Goal: Task Accomplishment & Management: Use online tool/utility

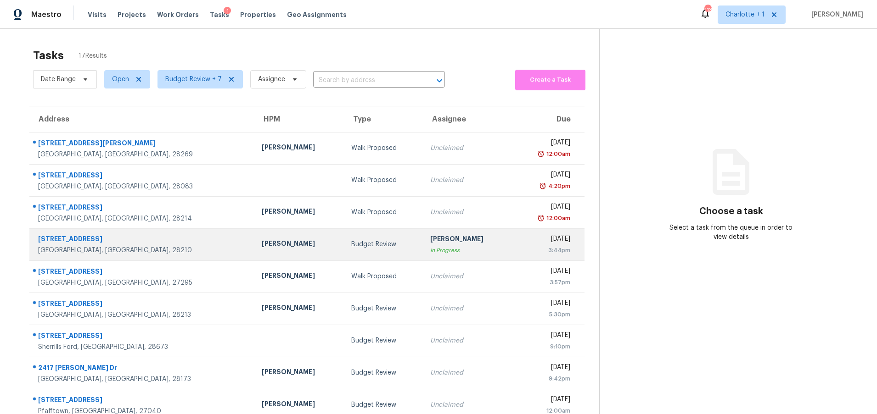
click at [262, 242] on div "Jason Bouque" at bounding box center [299, 244] width 75 height 11
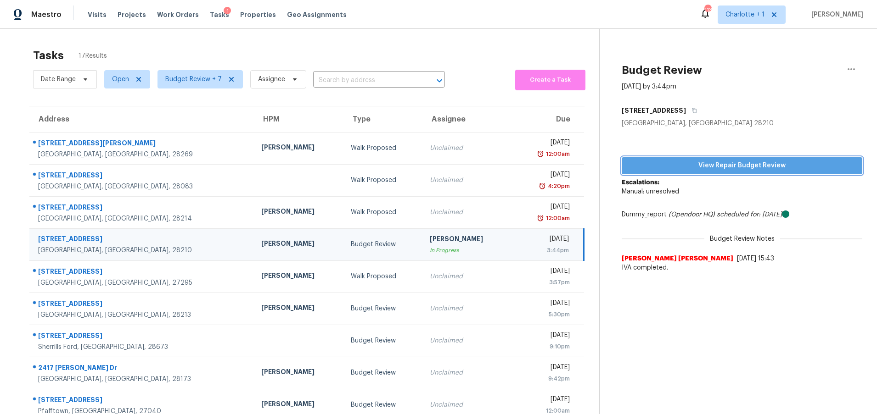
click at [671, 167] on span "View Repair Budget Review" at bounding box center [742, 165] width 226 height 11
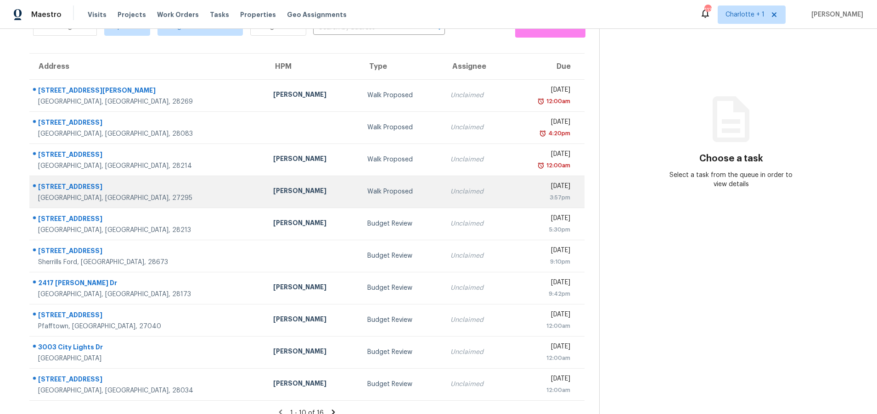
scroll to position [70, 0]
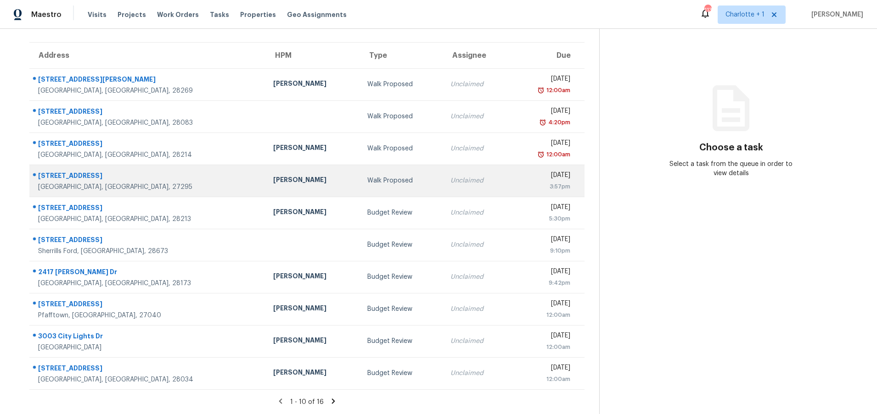
click at [273, 179] on div "[PERSON_NAME]" at bounding box center [312, 180] width 79 height 11
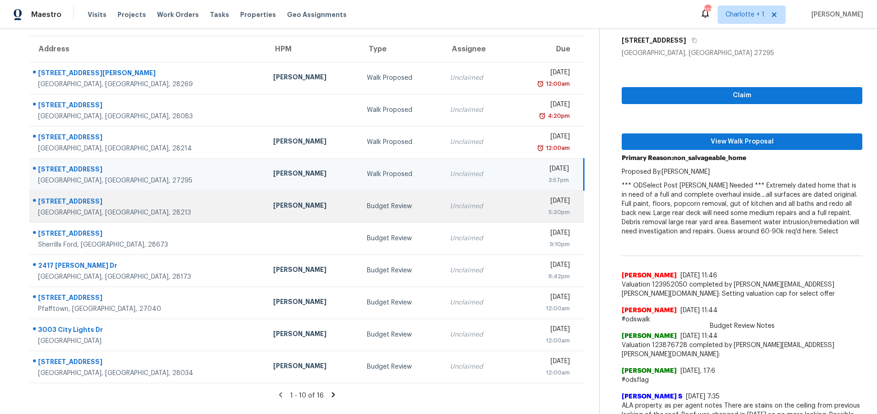
click at [442, 209] on td "Unclaimed" at bounding box center [475, 206] width 66 height 32
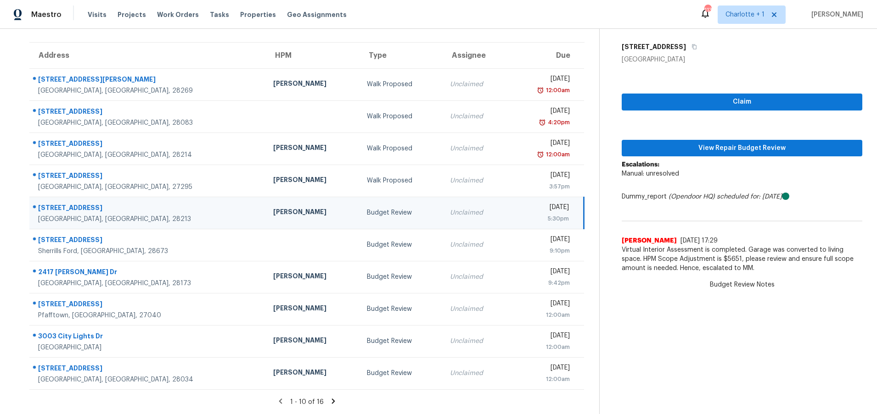
click at [329, 397] on icon at bounding box center [333, 401] width 8 height 8
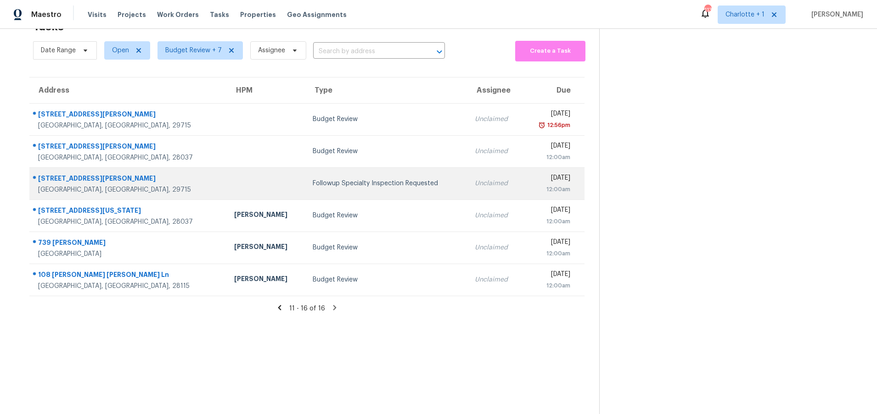
click at [305, 184] on td "Followup Specialty Inspection Requested" at bounding box center [386, 184] width 162 height 32
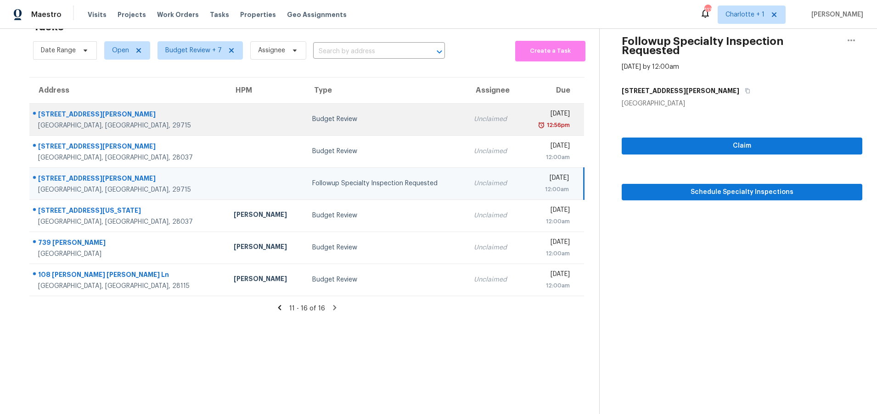
click at [305, 126] on td "Budget Review" at bounding box center [386, 119] width 162 height 32
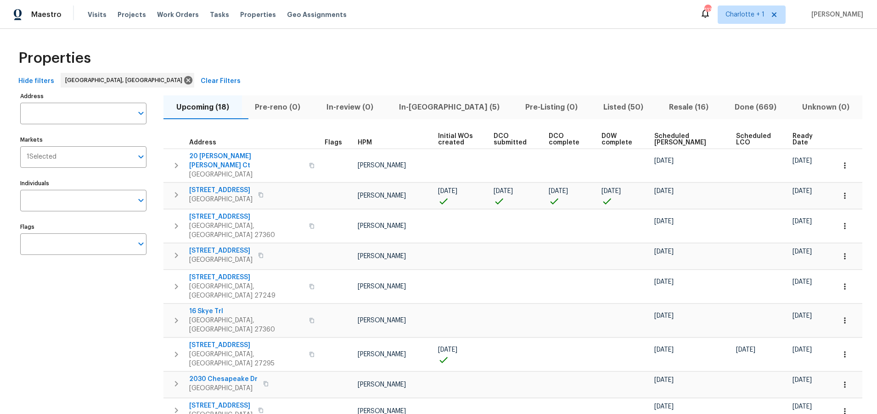
click at [329, 29] on div "Properties Hide filters [GEOGRAPHIC_DATA], [GEOGRAPHIC_DATA] Clear Filters Addr…" at bounding box center [438, 372] width 877 height 687
click at [445, 109] on span "In-reno (5)" at bounding box center [448, 107] width 115 height 13
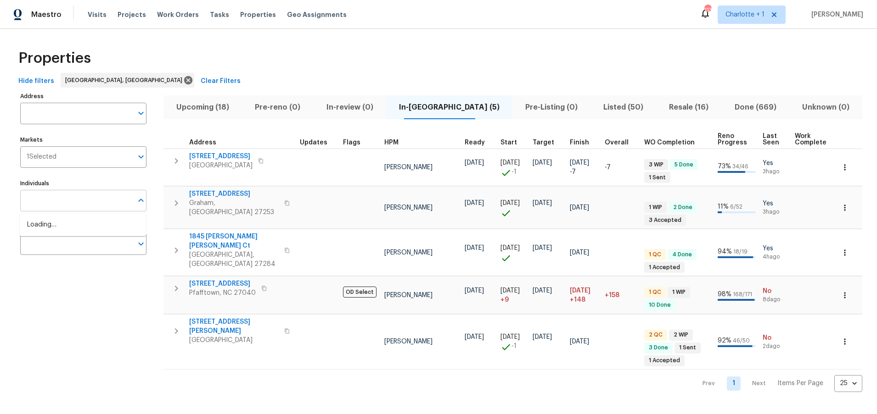
click at [58, 200] on input "text" at bounding box center [76, 201] width 112 height 22
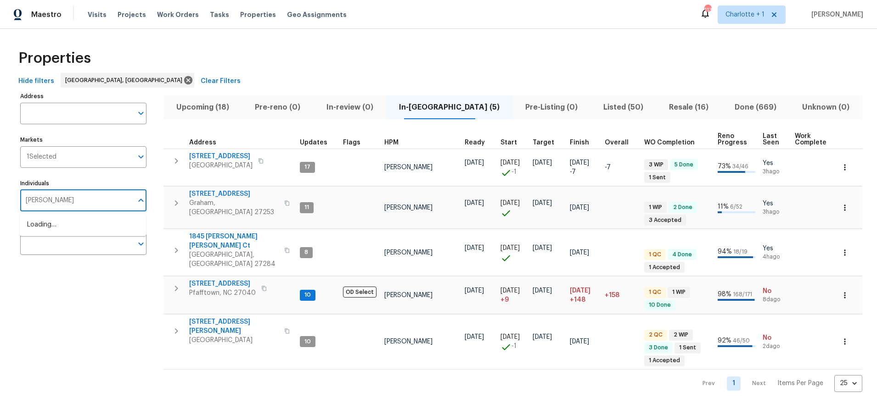
type input "ken romain"
click at [37, 228] on input "checkbox" at bounding box center [36, 229] width 19 height 19
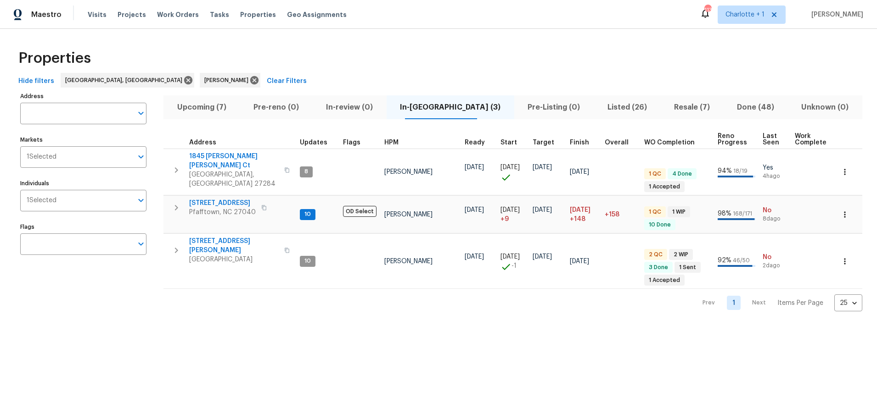
click at [270, 50] on div "Properties" at bounding box center [438, 58] width 847 height 29
click at [279, 56] on div "Properties" at bounding box center [438, 58] width 847 height 29
click at [421, 59] on div "Properties" at bounding box center [438, 58] width 847 height 29
click at [457, 74] on div "Hide filters Greensboro, NC Ken Romain Clear Filters" at bounding box center [438, 81] width 847 height 17
click at [219, 103] on span "Upcoming (7)" at bounding box center [201, 107] width 65 height 13
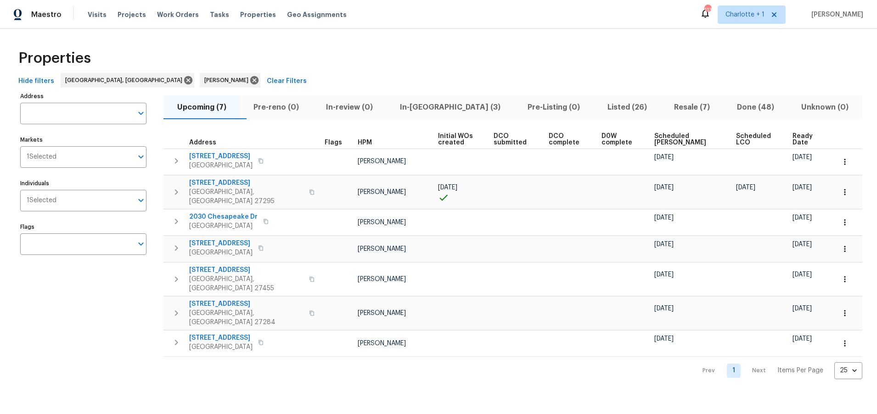
click at [645, 132] on th "D0W complete" at bounding box center [624, 139] width 53 height 19
click at [667, 140] on span "Scheduled COE" at bounding box center [687, 139] width 66 height 13
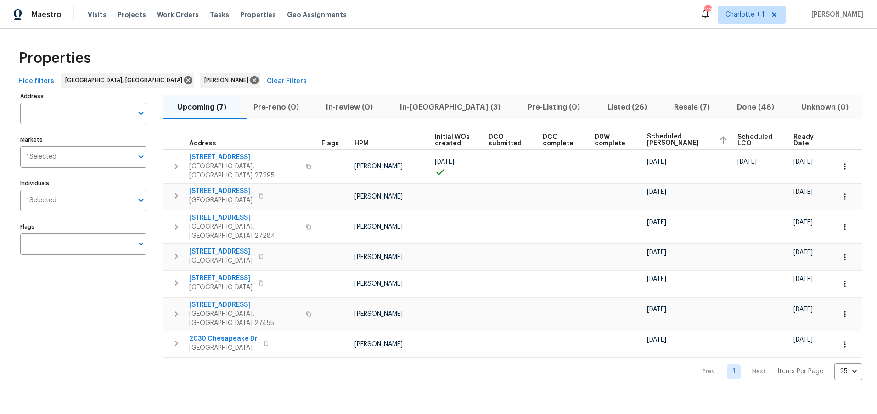
click at [514, 76] on div "Hide filters Greensboro, NC Ken Romain Clear Filters" at bounding box center [438, 81] width 847 height 17
click at [302, 90] on div "Upcoming (7) Pre-reno (0) In-review (0) In-reno (3) Pre-Listing (0) Listed (26)…" at bounding box center [512, 235] width 698 height 290
click at [249, 79] on icon at bounding box center [254, 80] width 10 height 10
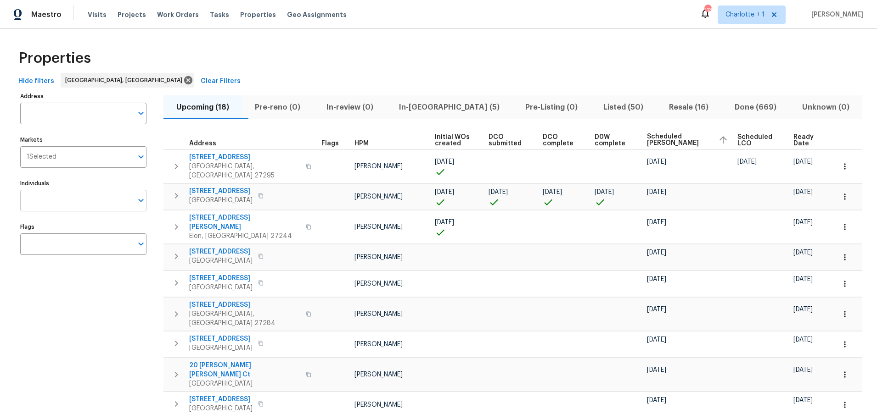
click at [57, 200] on input "Individuals" at bounding box center [76, 201] width 112 height 22
type input "terry"
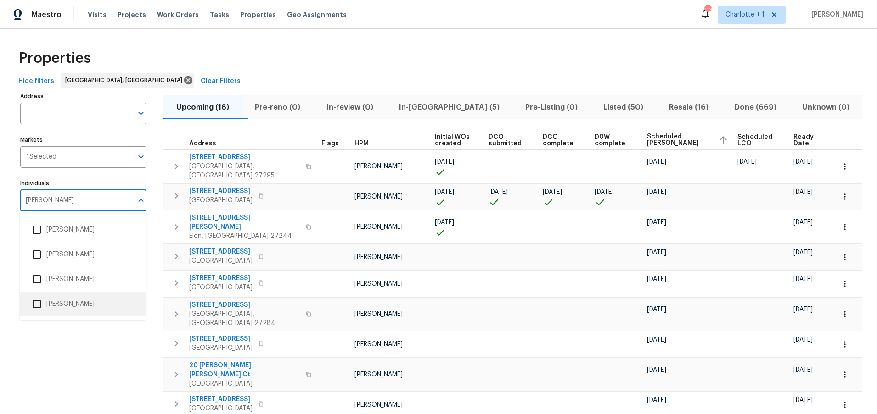
click at [67, 310] on li "[PERSON_NAME]" at bounding box center [83, 304] width 112 height 19
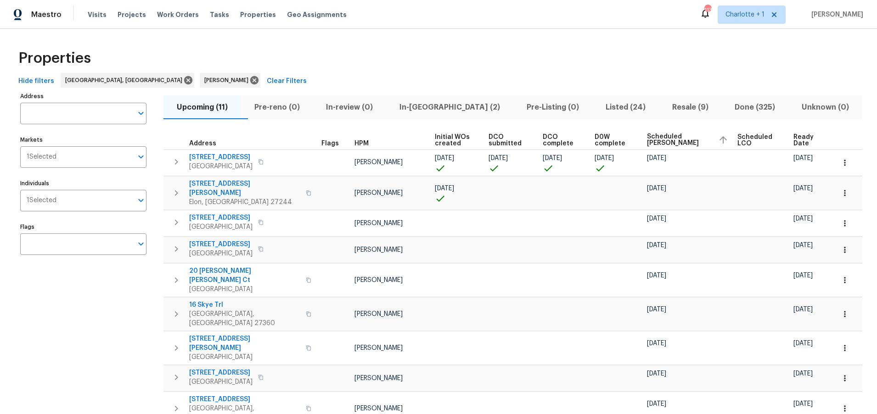
click at [335, 52] on div "Properties" at bounding box center [438, 58] width 847 height 29
click at [441, 109] on span "In-reno (2)" at bounding box center [449, 107] width 116 height 13
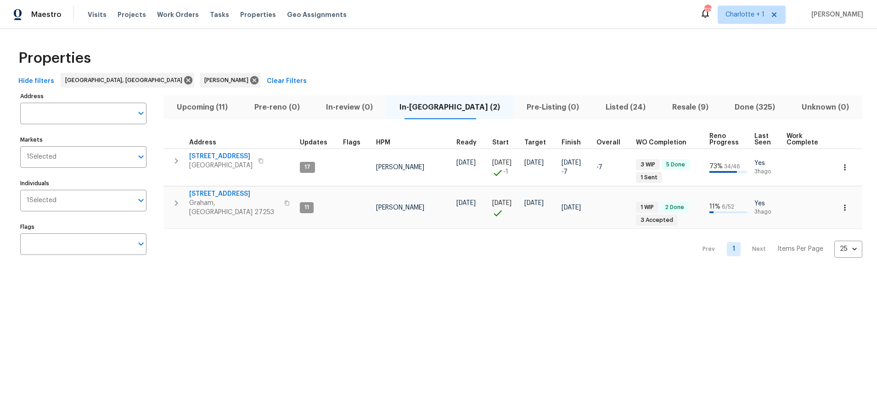
click at [226, 106] on span "Upcoming (11)" at bounding box center [202, 107] width 67 height 13
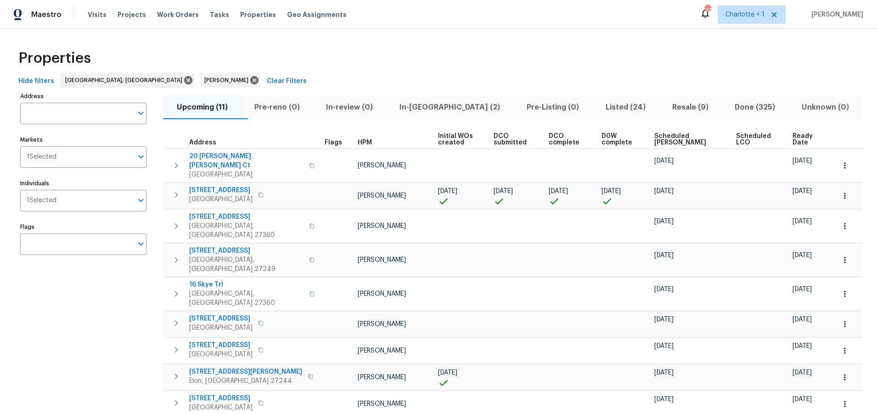
click at [663, 141] on span "Scheduled COE" at bounding box center [687, 139] width 66 height 13
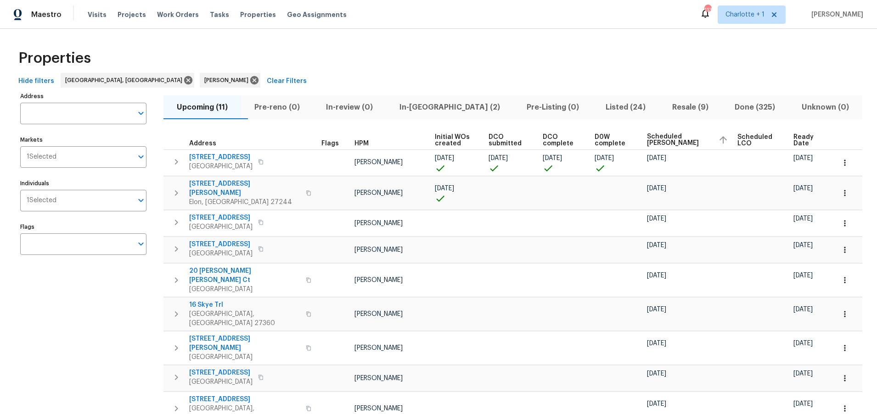
click at [457, 37] on div "Properties Hide filters Greensboro, NC Terry Tullar Clear Filters Address Addre…" at bounding box center [438, 276] width 877 height 495
click at [452, 73] on div "Hide filters Greensboro, NC Terry Tullar Clear Filters" at bounding box center [438, 81] width 847 height 17
click at [500, 69] on div "Properties" at bounding box center [438, 58] width 847 height 29
drag, startPoint x: 162, startPoint y: 81, endPoint x: 156, endPoint y: 84, distance: 6.2
click at [250, 81] on icon at bounding box center [254, 80] width 8 height 8
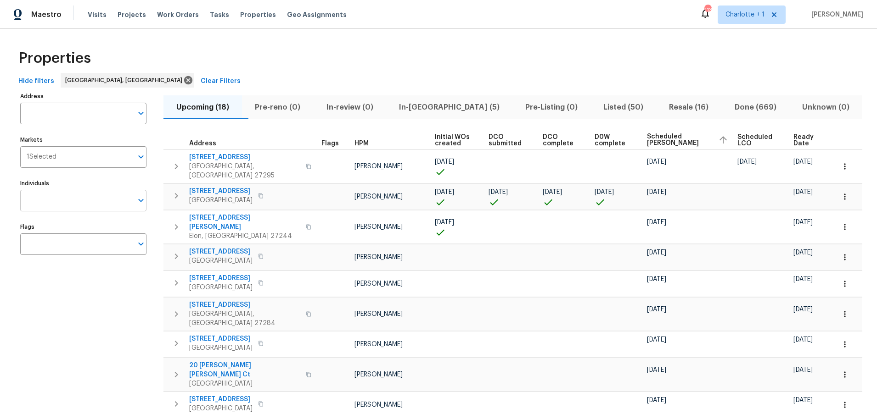
click at [64, 203] on input "Individuals" at bounding box center [76, 201] width 112 height 22
type input "ken"
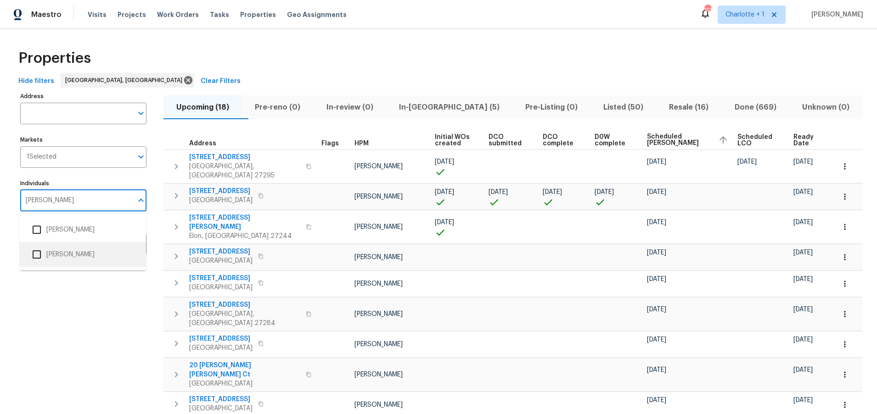
click at [38, 254] on input "checkbox" at bounding box center [36, 254] width 19 height 19
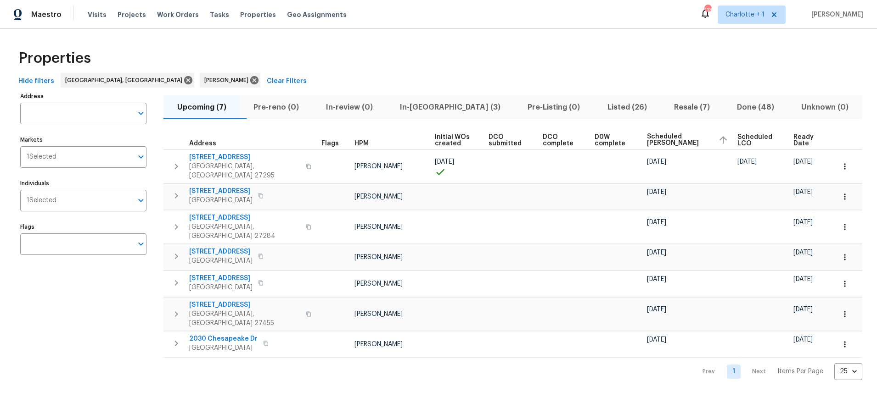
click at [497, 38] on div "Properties Hide filters Greensboro, NC Ken Romain Clear Filters Address Address…" at bounding box center [438, 212] width 877 height 366
click at [376, 64] on div "Properties" at bounding box center [438, 58] width 847 height 29
click at [387, 59] on div "Properties" at bounding box center [438, 58] width 847 height 29
click at [840, 192] on icon "button" at bounding box center [844, 196] width 9 height 9
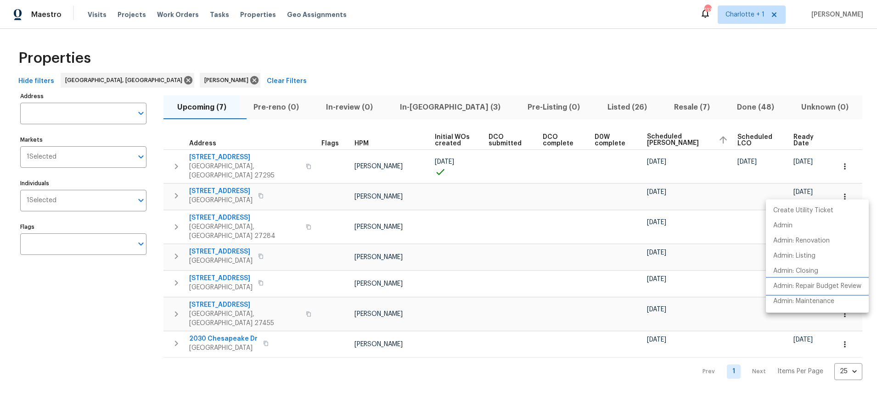
click at [803, 285] on p "Admin: Repair Budget Review" at bounding box center [817, 287] width 88 height 10
click at [570, 67] on div at bounding box center [438, 207] width 877 height 414
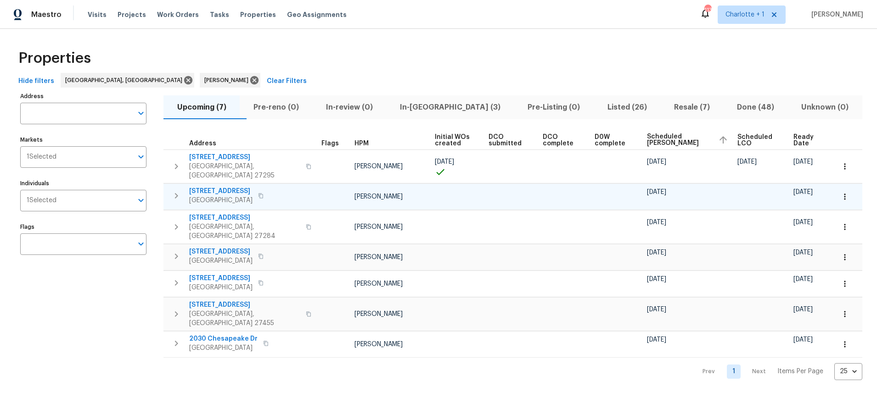
click at [215, 187] on span "3801 Fig Leaf Ct" at bounding box center [220, 191] width 63 height 9
click at [536, 66] on div "Properties" at bounding box center [438, 58] width 847 height 29
click at [506, 81] on div "Hide filters Greensboro, NC Ken Romain Clear Filters" at bounding box center [438, 81] width 847 height 17
click at [444, 114] on button "In-reno (3)" at bounding box center [450, 107] width 128 height 24
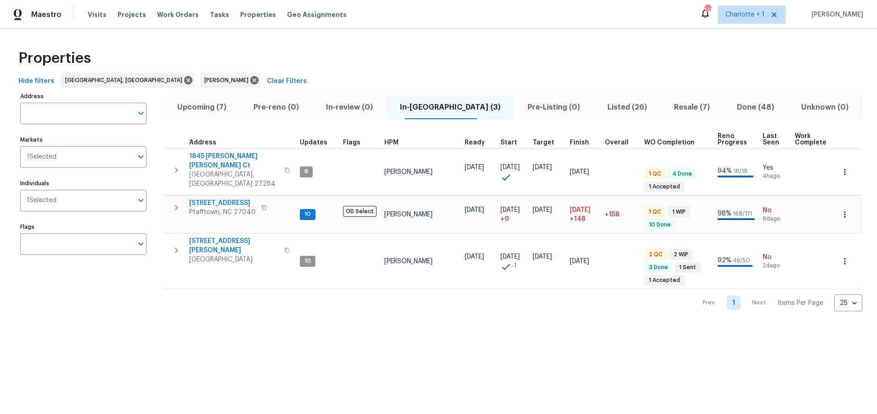
click at [436, 61] on div "Properties" at bounding box center [438, 58] width 847 height 29
click at [395, 69] on div "Properties" at bounding box center [438, 58] width 847 height 29
click at [605, 108] on span "Listed (26)" at bounding box center [627, 107] width 56 height 13
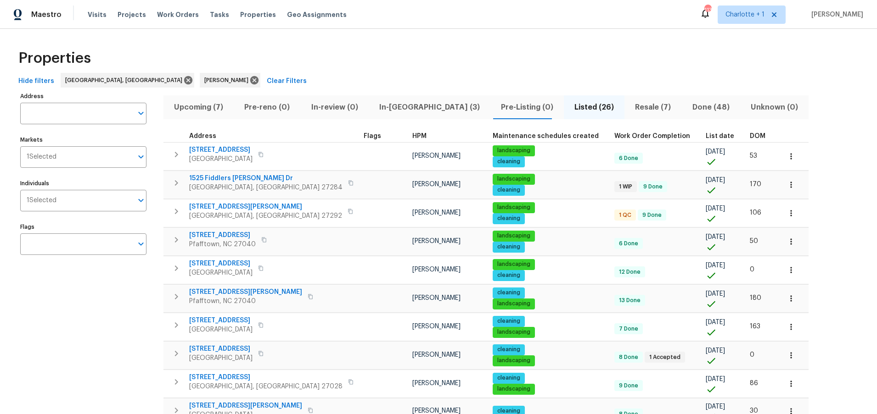
click at [746, 131] on th "DOM" at bounding box center [761, 136] width 31 height 12
click at [749, 133] on span "DOM" at bounding box center [757, 136] width 16 height 6
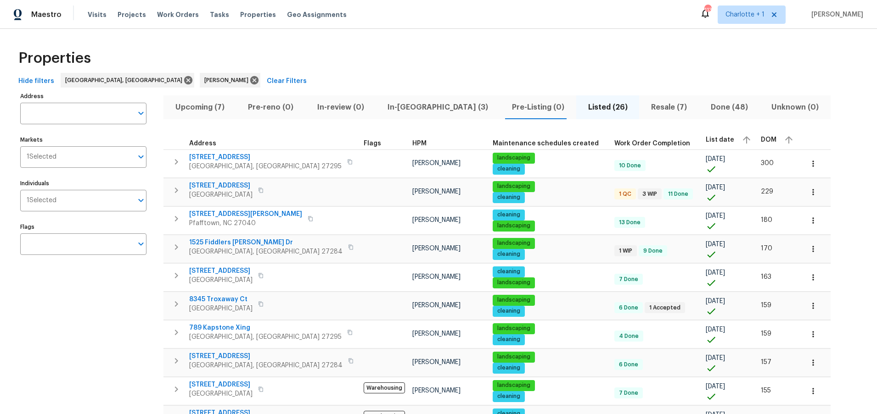
click at [493, 44] on div "Properties" at bounding box center [438, 58] width 847 height 29
click at [644, 108] on span "Resale (7)" at bounding box center [668, 107] width 49 height 13
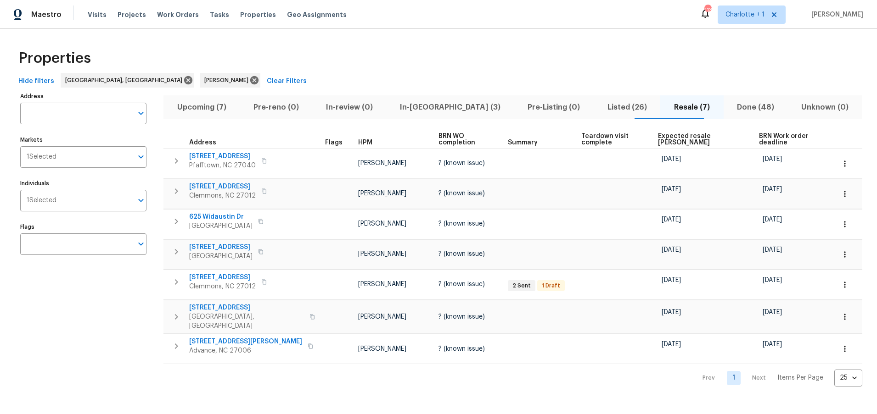
click at [681, 134] on span "Expected resale COE" at bounding box center [700, 139] width 85 height 13
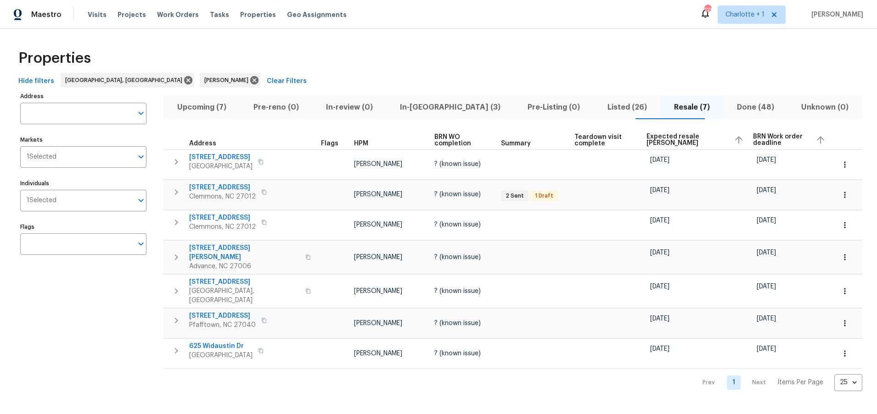
click at [662, 140] on span "Expected resale COE" at bounding box center [686, 140] width 80 height 13
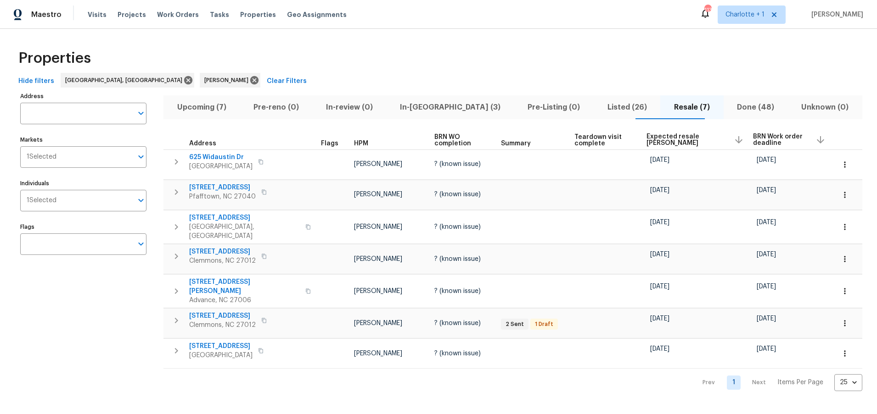
click at [621, 68] on div "Properties" at bounding box center [438, 58] width 847 height 29
click at [609, 79] on div "Hide filters Greensboro, NC Ken Romain Clear Filters" at bounding box center [438, 81] width 847 height 17
click at [505, 55] on div "Properties" at bounding box center [438, 58] width 847 height 29
click at [519, 44] on div "Properties" at bounding box center [438, 58] width 847 height 29
click at [434, 83] on div "Hide filters Greensboro, NC Ken Romain Clear Filters" at bounding box center [438, 81] width 847 height 17
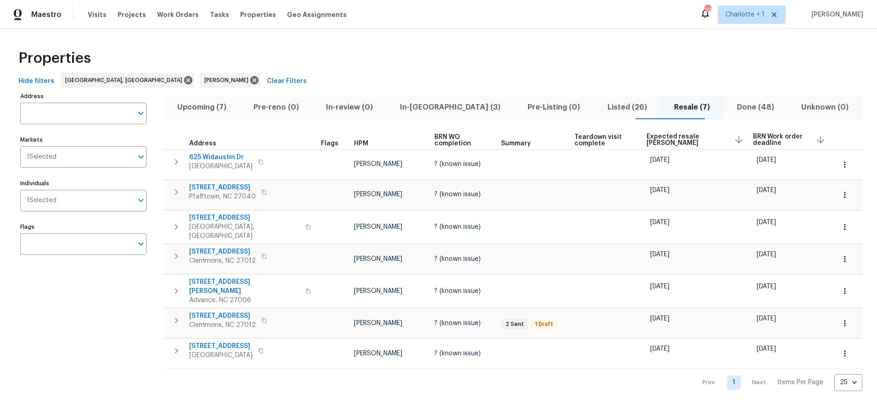
click at [381, 59] on div "Properties" at bounding box center [438, 58] width 847 height 29
click at [436, 48] on div "Properties" at bounding box center [438, 58] width 847 height 29
click at [249, 79] on icon at bounding box center [254, 80] width 10 height 10
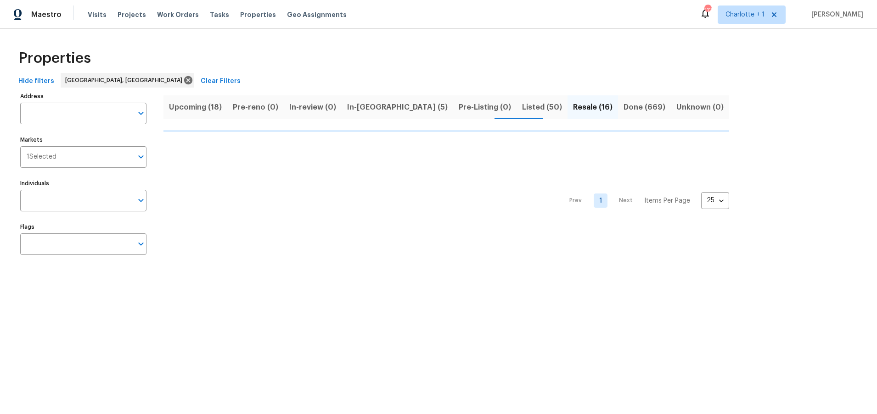
drag, startPoint x: 139, startPoint y: 42, endPoint x: 132, endPoint y: 73, distance: 31.2
click at [139, 42] on div "Properties Hide filters Greensboro, NC Clear Filters Address Address Markets 1 …" at bounding box center [438, 154] width 877 height 250
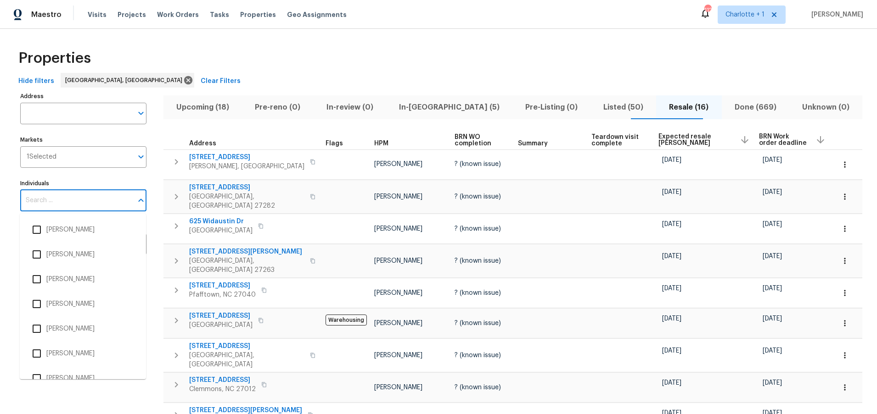
click at [73, 198] on input "Individuals" at bounding box center [76, 201] width 112 height 22
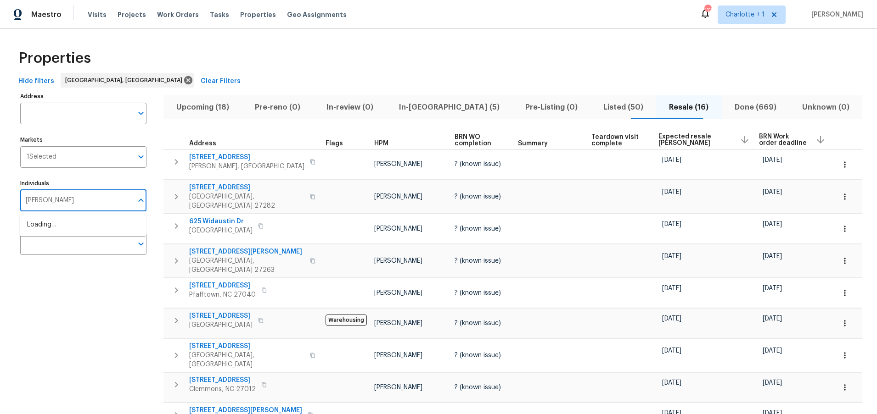
type input "terry"
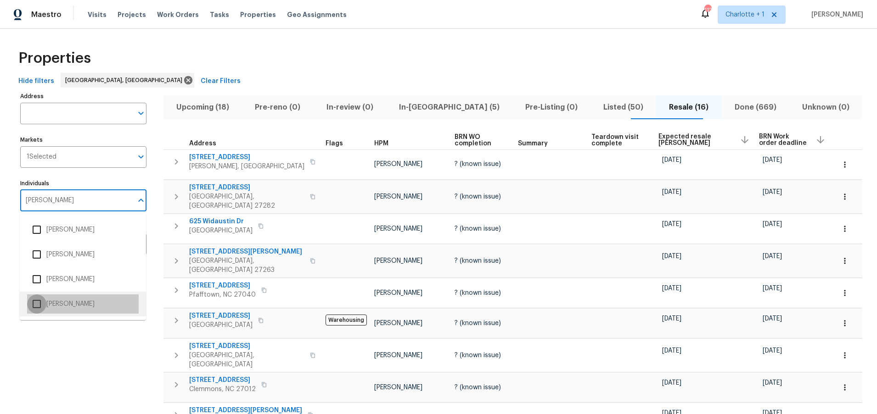
click at [35, 304] on input "checkbox" at bounding box center [36, 304] width 19 height 19
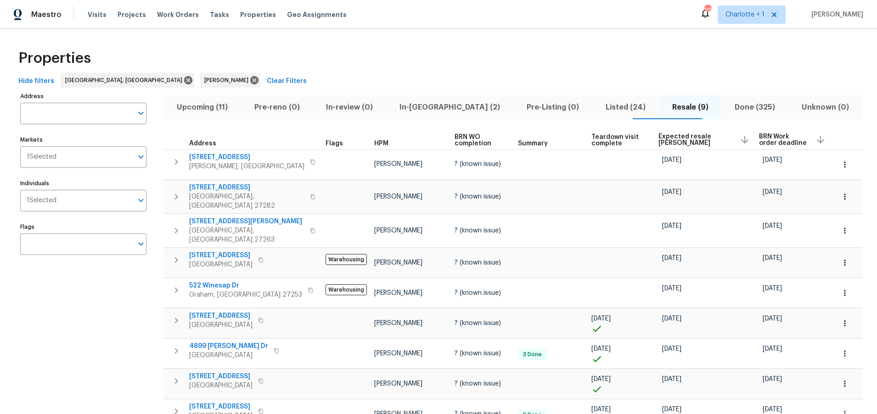
click at [551, 32] on div "Properties Hide filters Greensboro, NC Terry Tullar Clear Filters Address Addre…" at bounding box center [438, 248] width 877 height 438
click at [406, 36] on div "Properties Hide filters Greensboro, NC Terry Tullar Clear Filters Address Addre…" at bounding box center [438, 248] width 877 height 438
click at [435, 30] on div "Properties Hide filters Greensboro, NC Terry Tullar Clear Filters Address Addre…" at bounding box center [438, 248] width 877 height 438
click at [674, 54] on div "Properties" at bounding box center [438, 58] width 847 height 29
click at [634, 42] on div "Properties Hide filters Greensboro, NC Terry Tullar Clear Filters Address Addre…" at bounding box center [438, 248] width 877 height 438
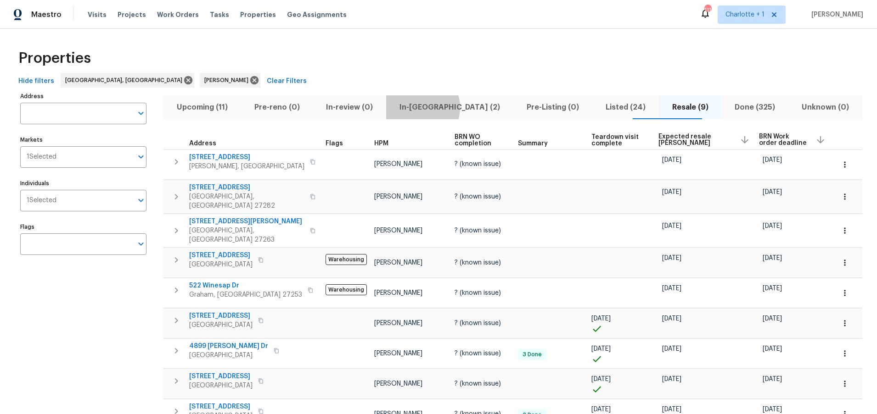
click at [432, 107] on span "In-reno (2)" at bounding box center [449, 107] width 116 height 13
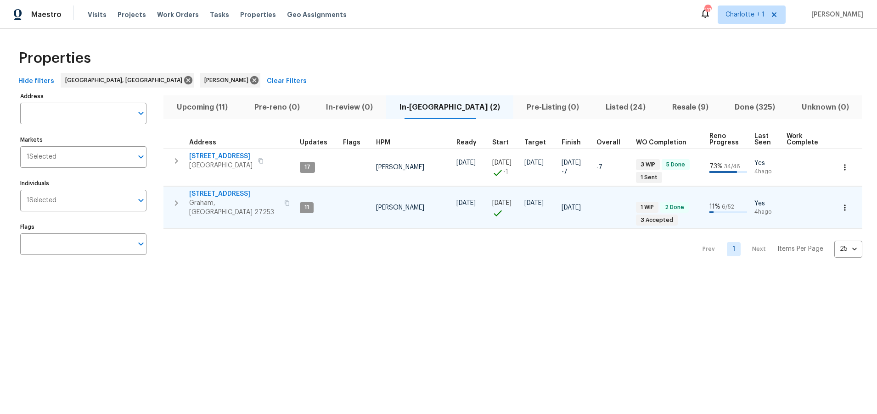
scroll to position [0, 4]
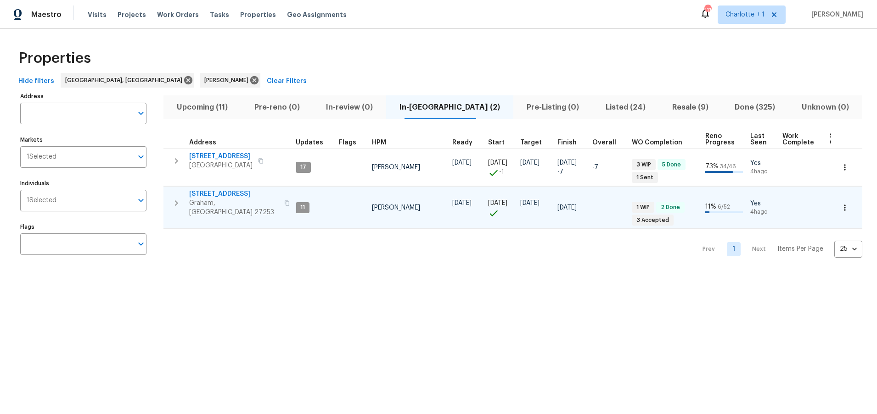
click at [176, 203] on icon "button" at bounding box center [176, 203] width 11 height 11
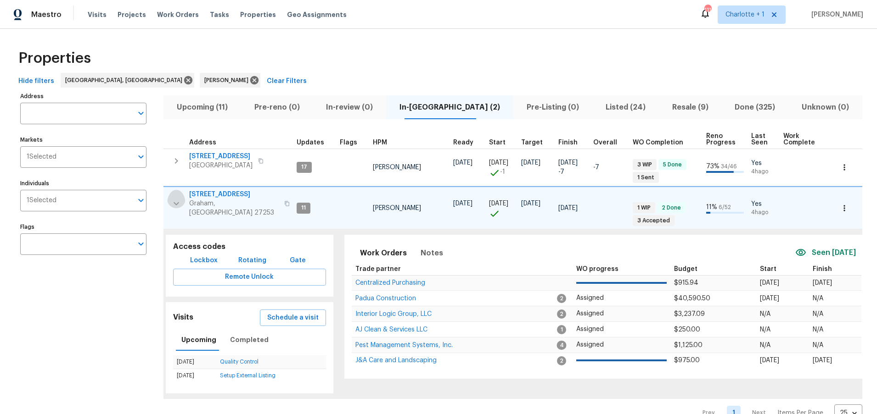
click at [181, 200] on icon "button" at bounding box center [176, 203] width 11 height 11
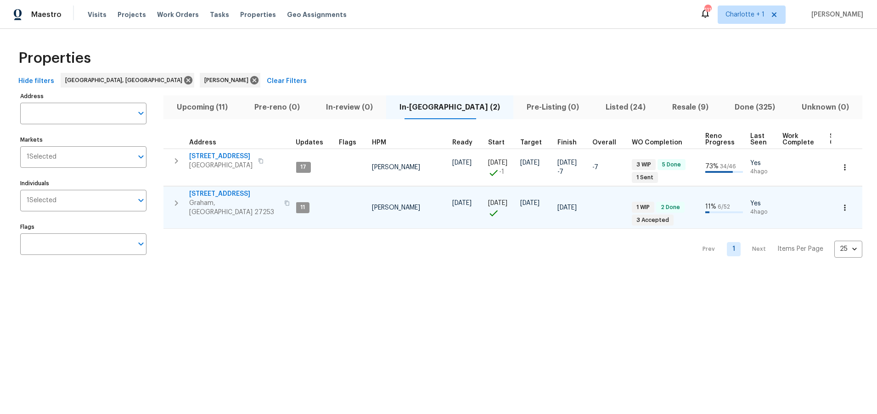
scroll to position [0, 3]
click at [254, 86] on div "Hide filters Greensboro, NC Terry Tullar Clear Filters" at bounding box center [438, 81] width 847 height 17
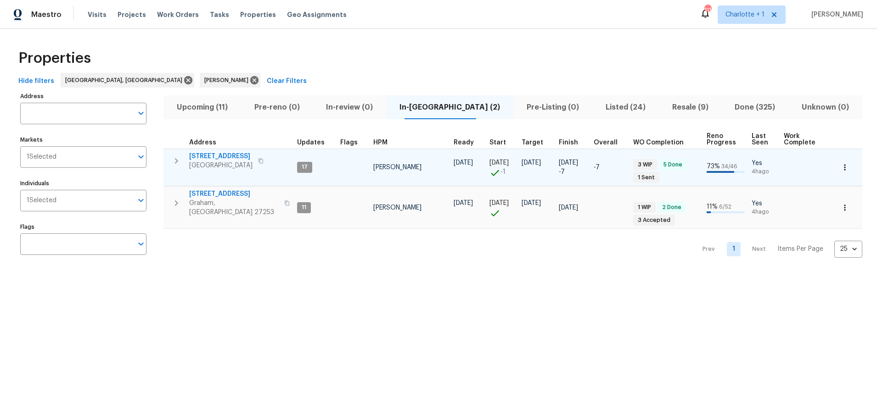
click at [229, 158] on span "12 Silverbrook Ct" at bounding box center [220, 156] width 63 height 9
click at [180, 164] on icon "button" at bounding box center [176, 161] width 11 height 11
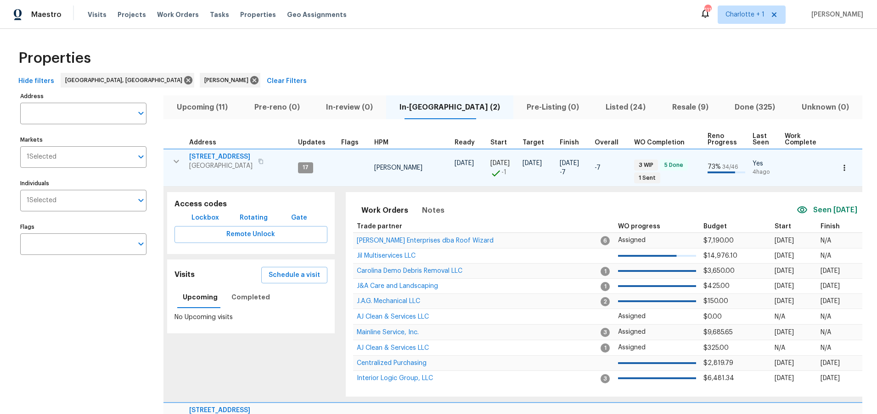
click at [313, 73] on div "Properties" at bounding box center [438, 58] width 847 height 29
click at [223, 156] on span "12 Silverbrook Ct" at bounding box center [220, 156] width 63 height 9
click at [171, 161] on icon "button" at bounding box center [176, 161] width 11 height 11
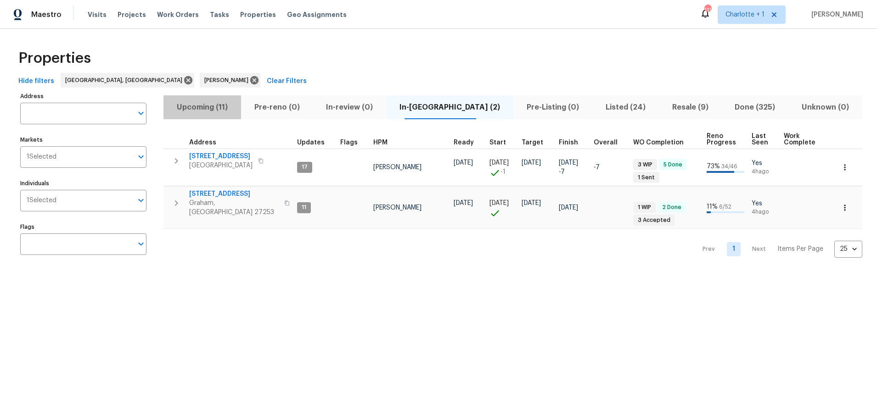
click at [199, 112] on span "Upcoming (11)" at bounding box center [202, 107] width 67 height 13
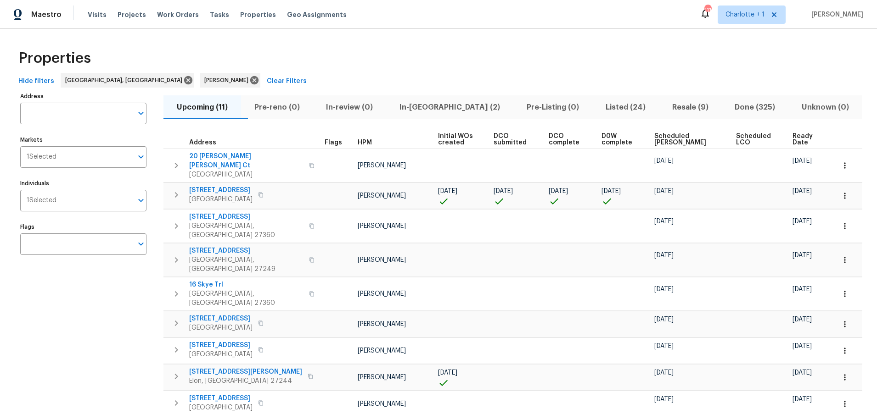
click at [658, 137] on span "Scheduled COE" at bounding box center [687, 139] width 66 height 13
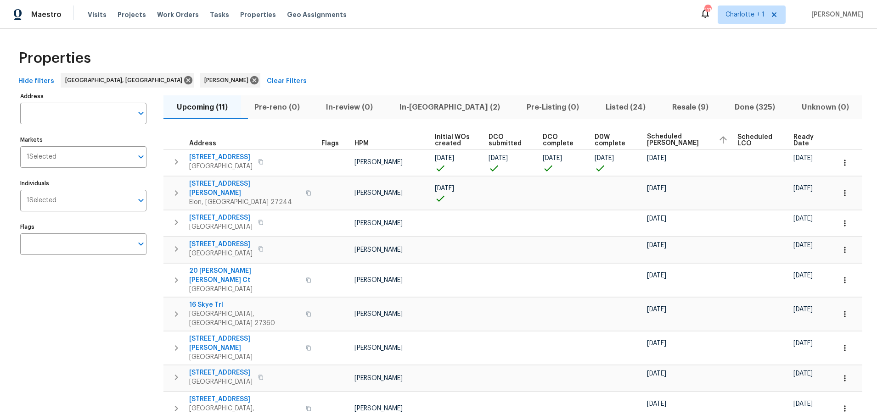
click at [476, 67] on div "Properties" at bounding box center [438, 58] width 847 height 29
click at [473, 70] on div "Properties" at bounding box center [438, 58] width 847 height 29
drag, startPoint x: 309, startPoint y: 73, endPoint x: 313, endPoint y: 102, distance: 30.2
click at [309, 73] on div "Properties" at bounding box center [438, 58] width 847 height 29
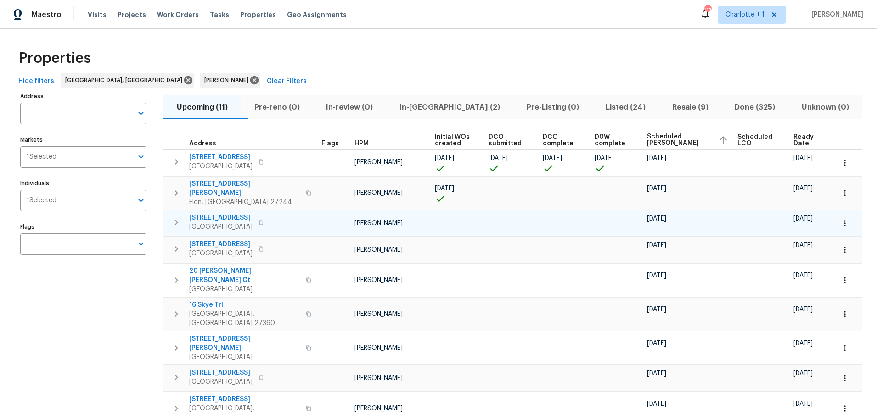
click at [843, 220] on icon "button" at bounding box center [843, 223] width 1 height 6
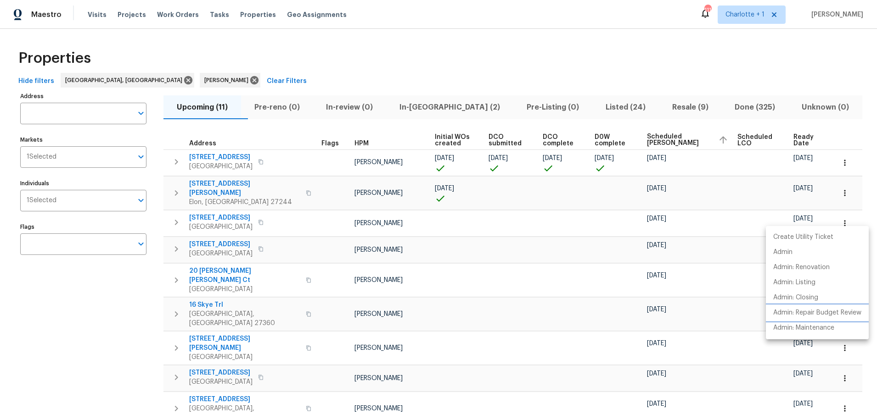
click at [798, 312] on p "Admin: Repair Budget Review" at bounding box center [817, 313] width 88 height 10
click at [266, 61] on div at bounding box center [438, 207] width 877 height 414
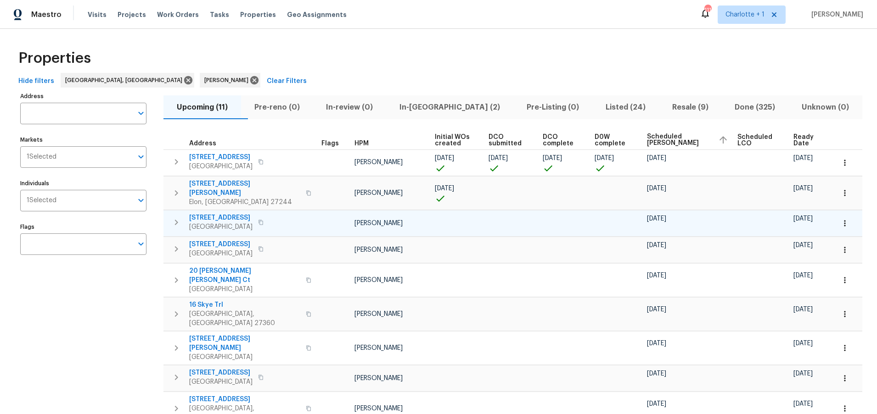
click at [219, 213] on span "330 MacAllan Dr" at bounding box center [220, 217] width 63 height 9
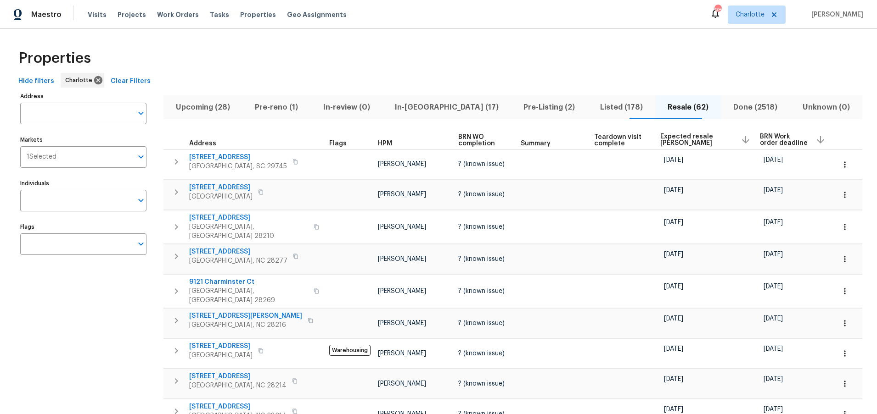
click at [317, 46] on div "Properties" at bounding box center [438, 58] width 847 height 29
click at [281, 68] on div "Properties" at bounding box center [438, 58] width 847 height 29
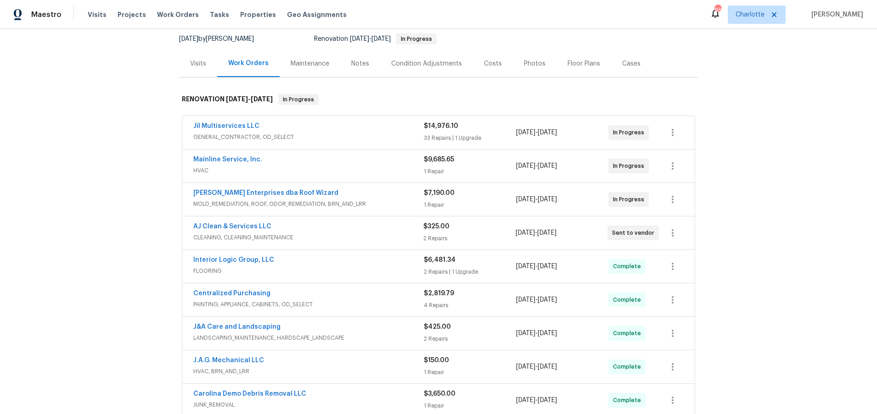
scroll to position [89, 0]
click at [318, 267] on span "FLOORING" at bounding box center [308, 270] width 230 height 9
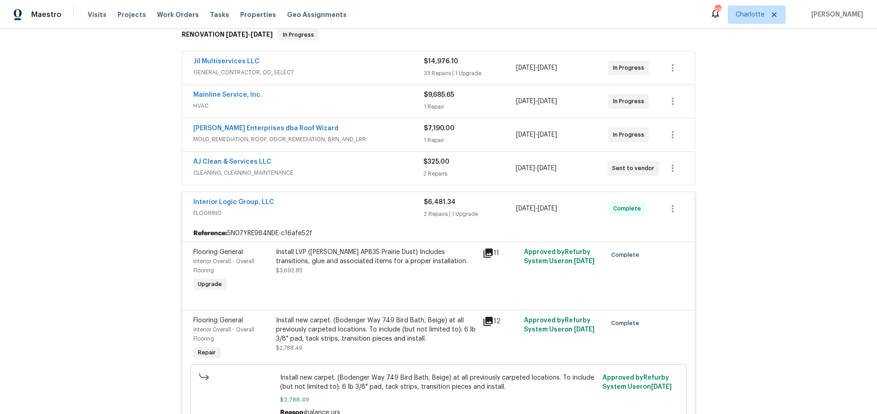
scroll to position [156, 0]
click at [334, 261] on div "Install LVP (Knighton AP835 Prairie Dust) Includes transitions, glue and associ…" at bounding box center [376, 255] width 201 height 18
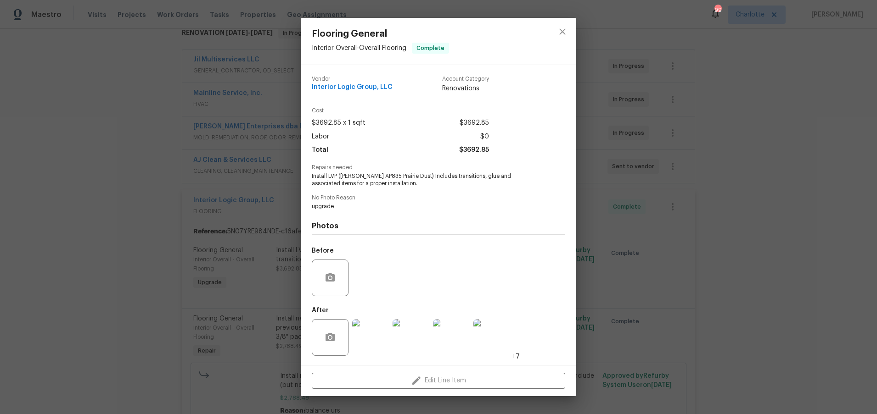
click at [381, 338] on img at bounding box center [370, 337] width 37 height 37
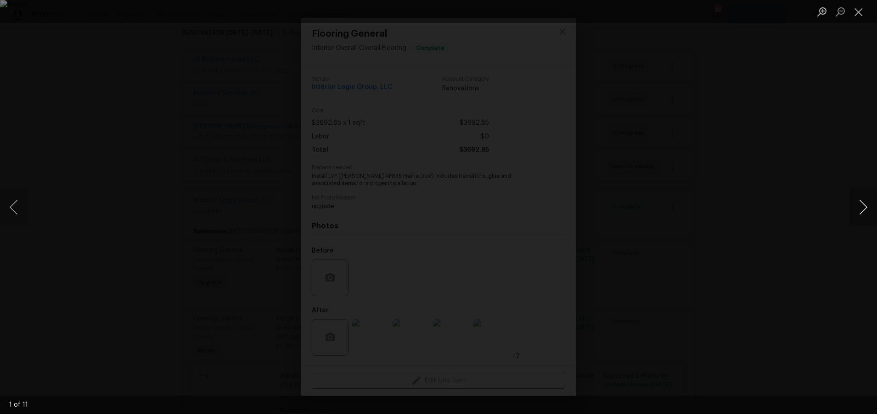
click at [868, 211] on button "Next image" at bounding box center [863, 207] width 28 height 37
click at [860, 202] on button "Next image" at bounding box center [863, 207] width 28 height 37
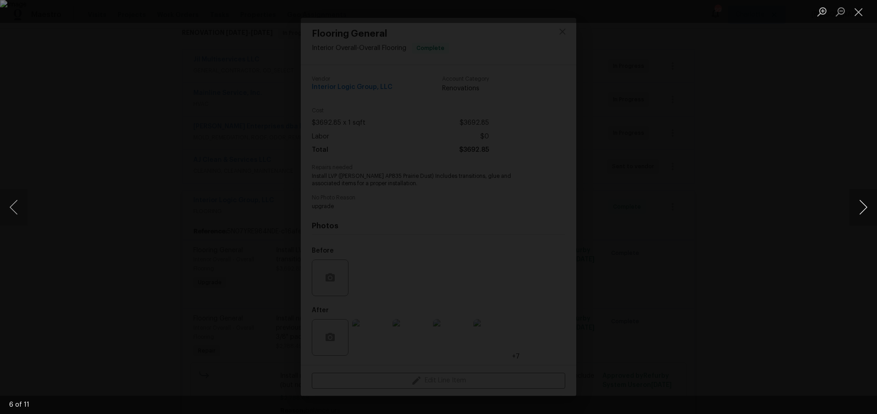
click at [860, 202] on button "Next image" at bounding box center [863, 207] width 28 height 37
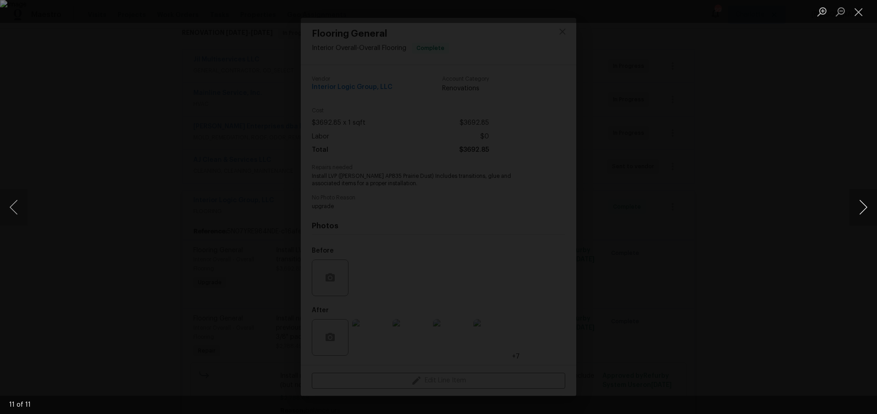
click at [860, 202] on button "Next image" at bounding box center [863, 207] width 28 height 37
click at [711, 98] on div "Lightbox" at bounding box center [438, 207] width 877 height 414
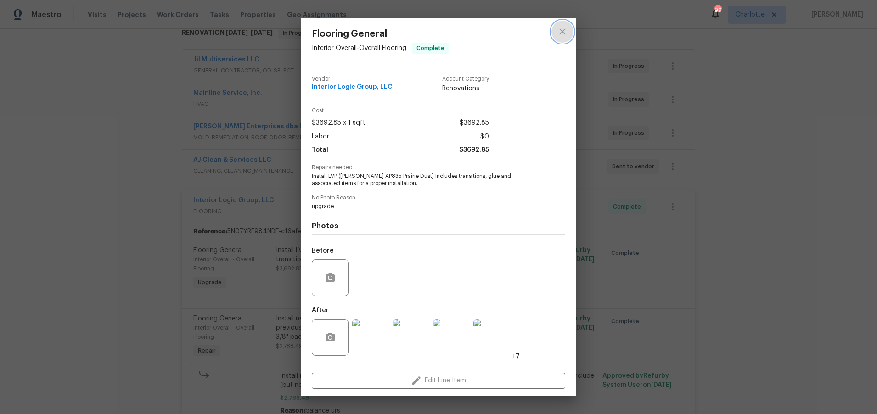
click at [563, 29] on icon "close" at bounding box center [562, 31] width 11 height 11
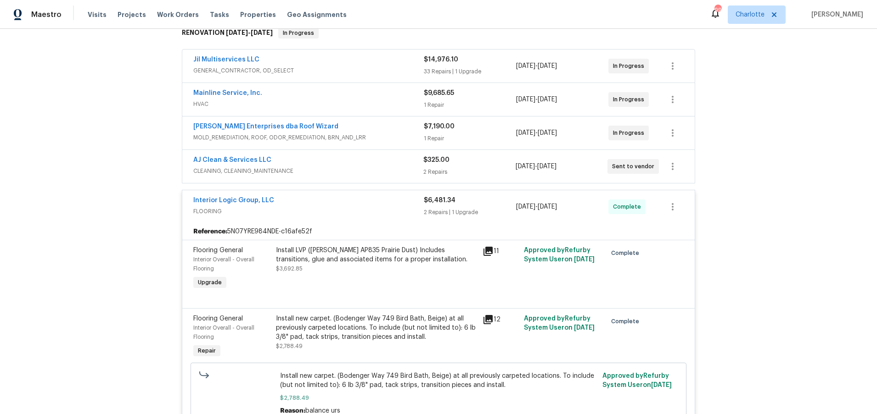
click at [318, 206] on div "Interior Logic Group, LLC" at bounding box center [308, 201] width 230 height 11
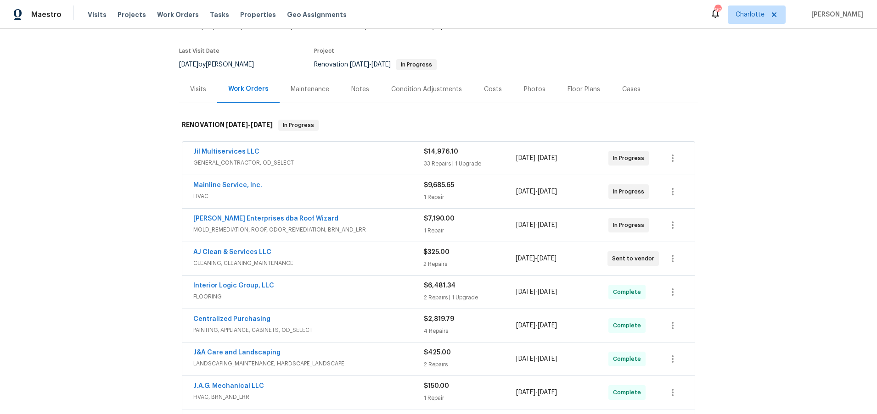
scroll to position [54, 0]
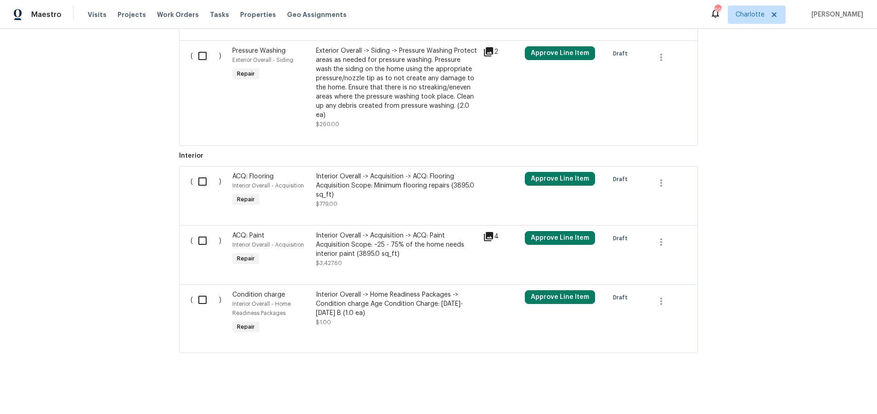
scroll to position [822, 0]
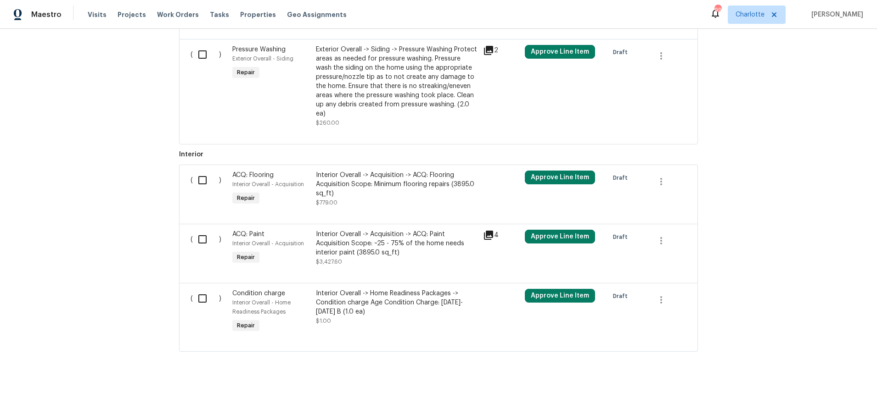
drag, startPoint x: 668, startPoint y: 292, endPoint x: 663, endPoint y: 293, distance: 5.1
click at [668, 292] on div at bounding box center [668, 300] width 36 height 22
click at [655, 295] on icon "button" at bounding box center [660, 300] width 11 height 11
click at [660, 295] on li "Cancel" at bounding box center [664, 292] width 35 height 15
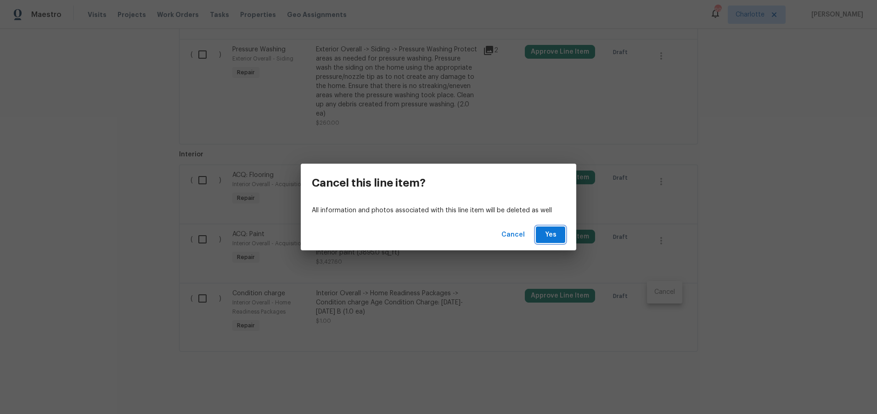
click at [551, 232] on span "Yes" at bounding box center [550, 234] width 15 height 11
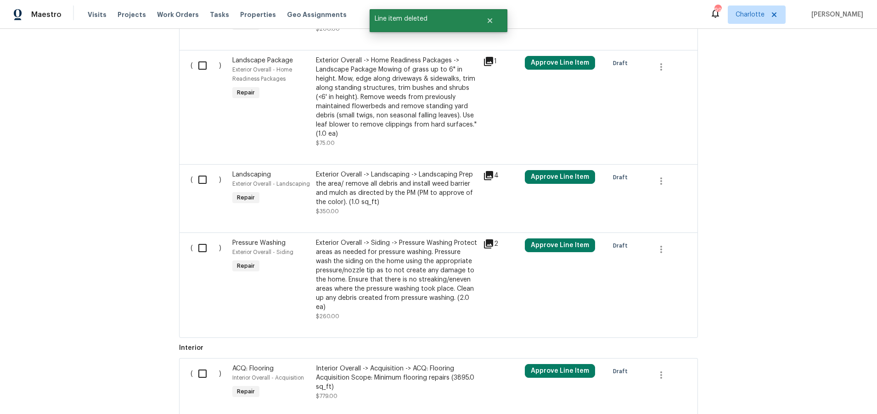
scroll to position [754, 0]
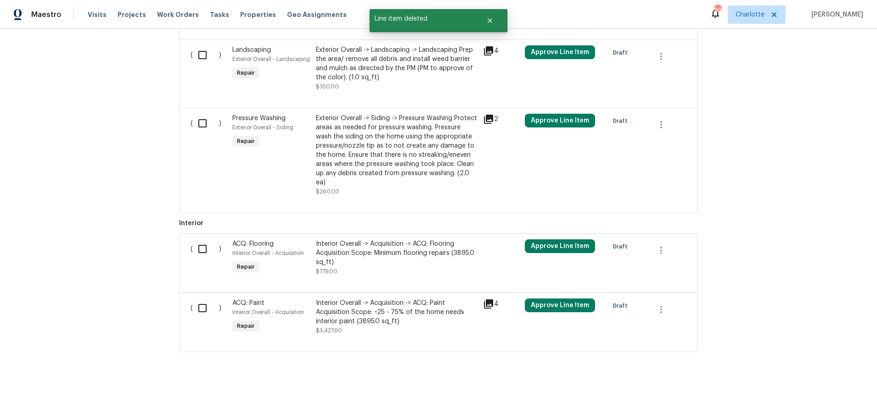
click at [375, 303] on div "Interior Overall -> Acquisition -> ACQ: Paint Acquisition Scope: ~25 - 75% of t…" at bounding box center [397, 313] width 162 height 28
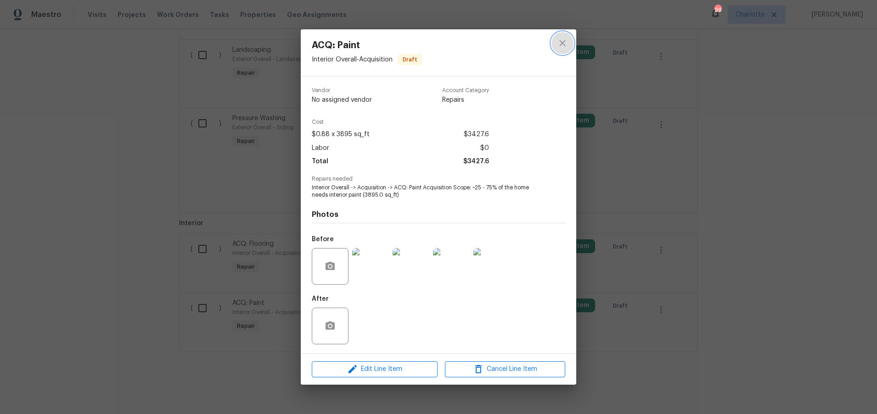
click at [557, 43] on icon "close" at bounding box center [562, 43] width 11 height 11
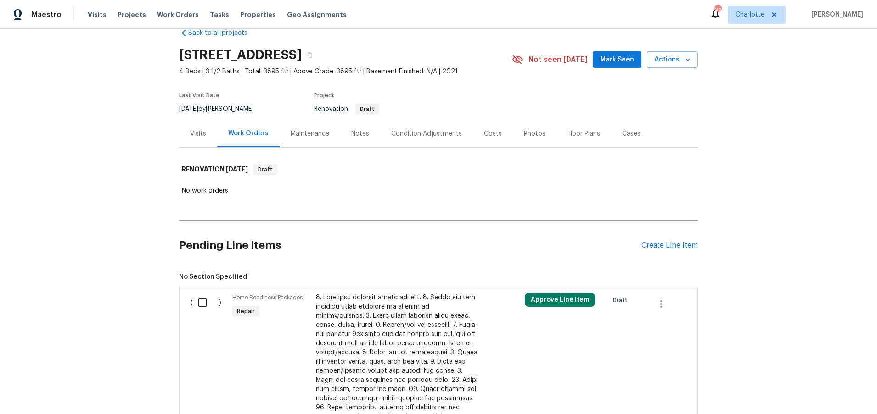
scroll to position [16, 0]
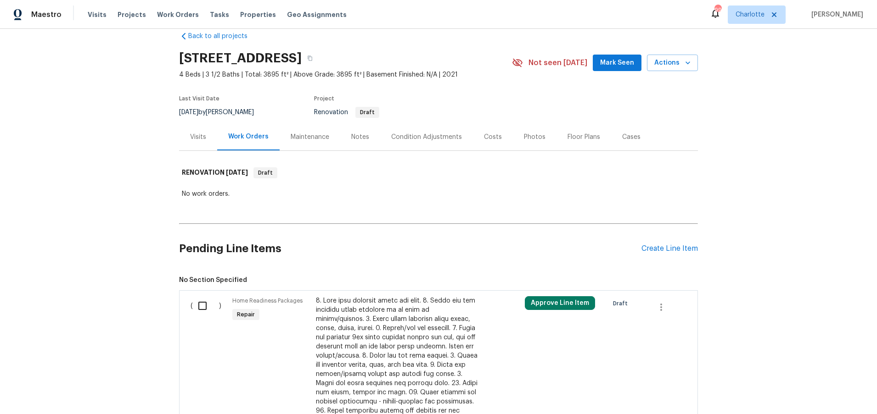
click at [129, 173] on div "Back to all projects [STREET_ADDRESS] 4 Beds | 3 1/2 Baths | Total: 3895 ft² | …" at bounding box center [438, 221] width 877 height 385
click at [782, 126] on div "Back to all projects [STREET_ADDRESS] 4 Beds | 3 1/2 Baths | Total: 3895 ft² | …" at bounding box center [438, 221] width 877 height 385
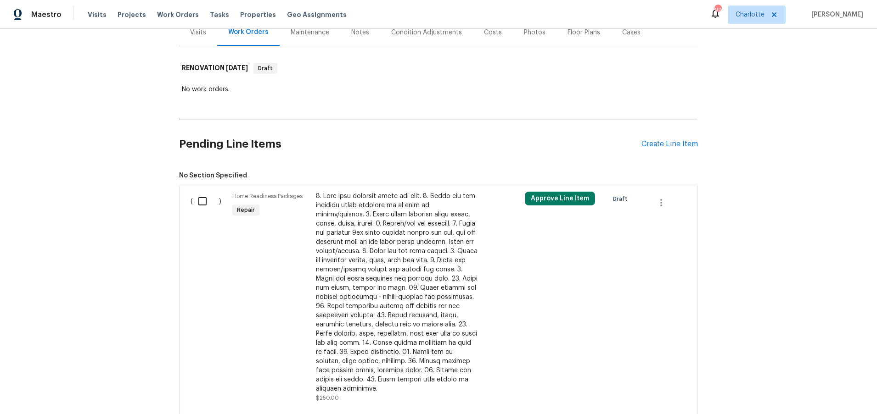
scroll to position [0, 0]
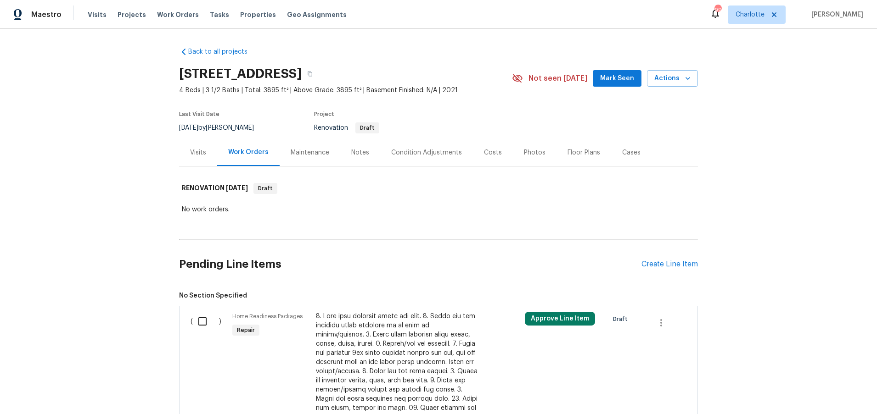
click at [752, 232] on div "Back to all projects [STREET_ADDRESS] 4 Beds | 3 1/2 Baths | Total: 3895 ft² | …" at bounding box center [438, 221] width 877 height 385
click at [821, 139] on div "Back to all projects [STREET_ADDRESS] 4 Beds | 3 1/2 Baths | Total: 3895 ft² | …" at bounding box center [438, 221] width 877 height 385
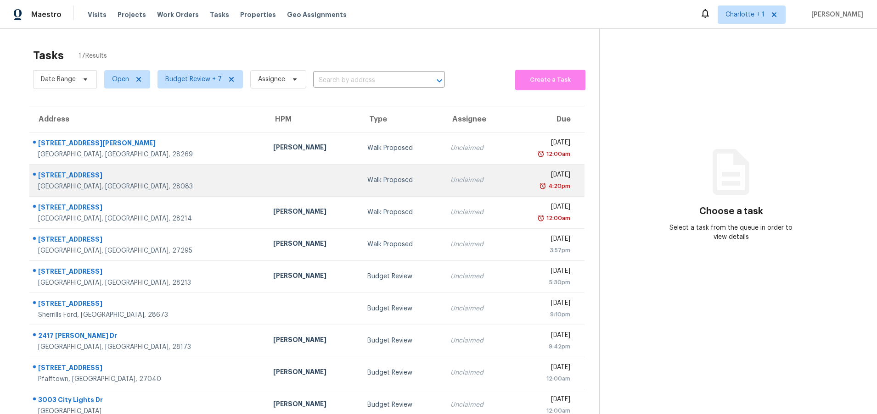
scroll to position [60, 0]
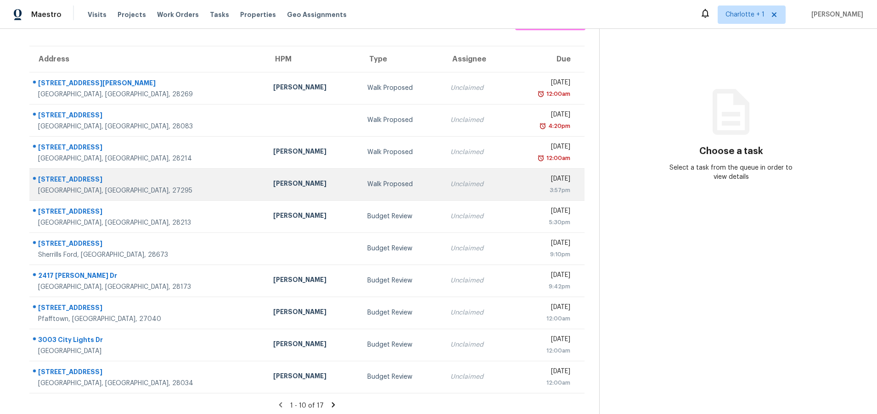
click at [266, 196] on td "[PERSON_NAME]" at bounding box center [313, 184] width 94 height 32
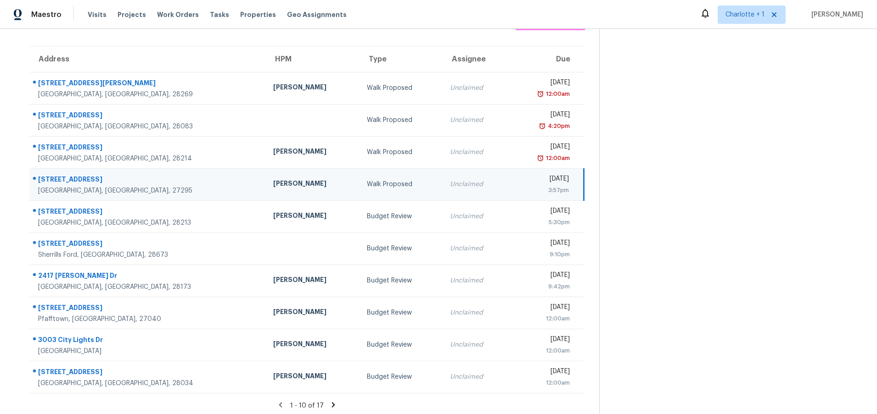
scroll to position [70, 0]
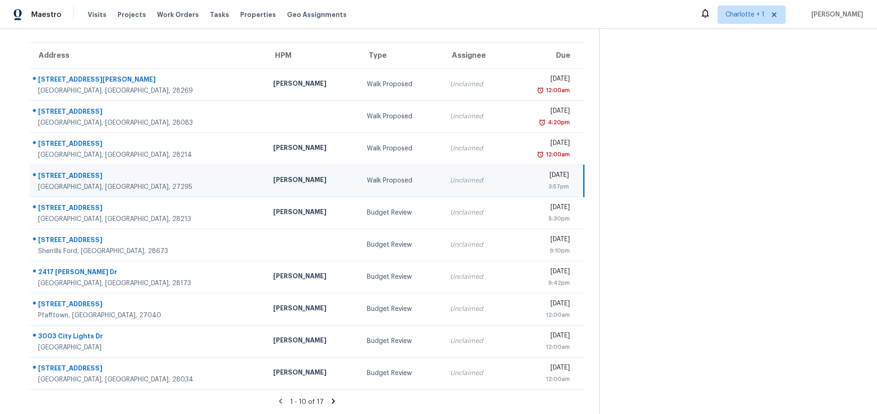
click at [273, 175] on div "[PERSON_NAME]" at bounding box center [312, 180] width 79 height 11
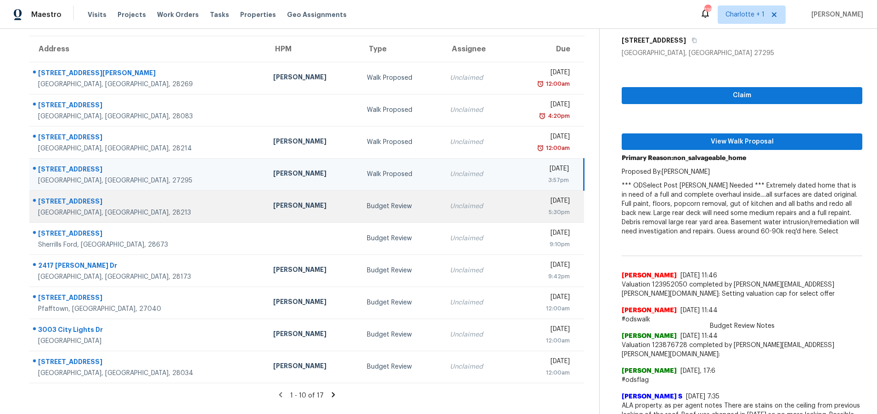
click at [266, 216] on td "[PERSON_NAME]" at bounding box center [313, 206] width 94 height 32
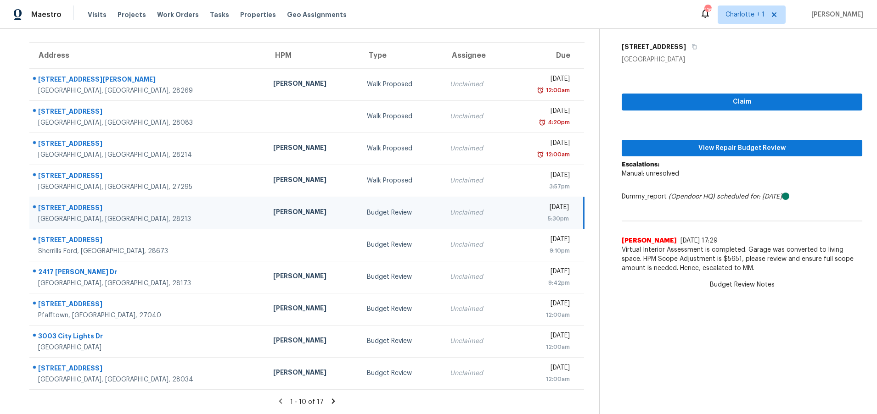
click at [273, 211] on div "[PERSON_NAME]" at bounding box center [312, 212] width 79 height 11
click at [729, 144] on span "View Repair Budget Review" at bounding box center [742, 148] width 226 height 11
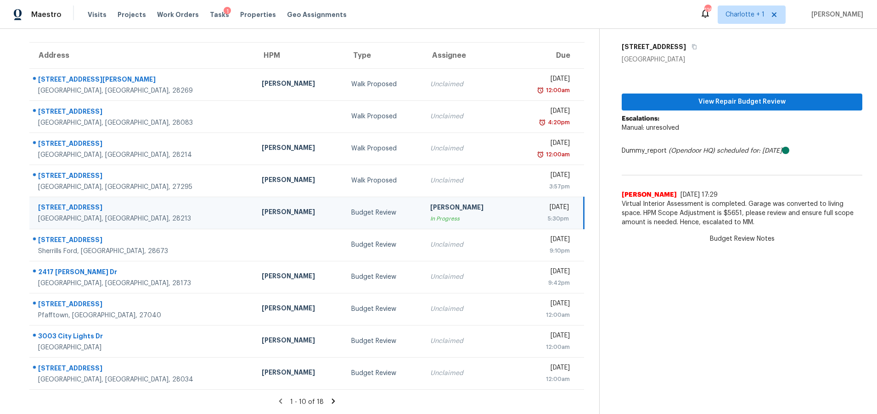
scroll to position [0, 0]
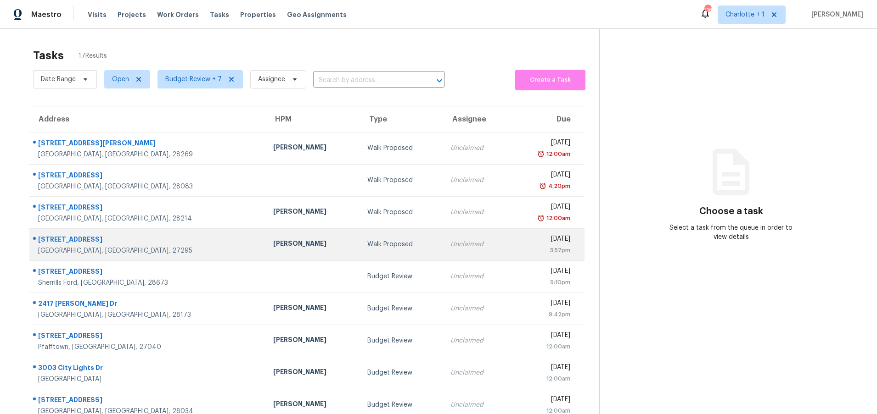
click at [360, 247] on td "Walk Proposed" at bounding box center [401, 245] width 83 height 32
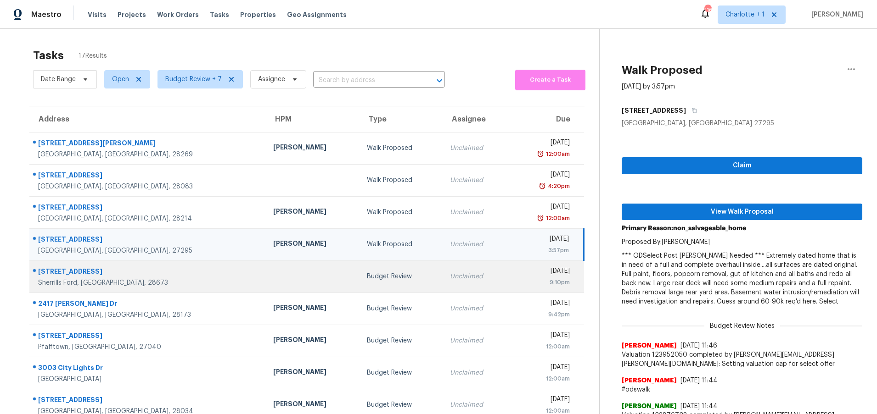
click at [367, 279] on div "Budget Review" at bounding box center [401, 276] width 68 height 9
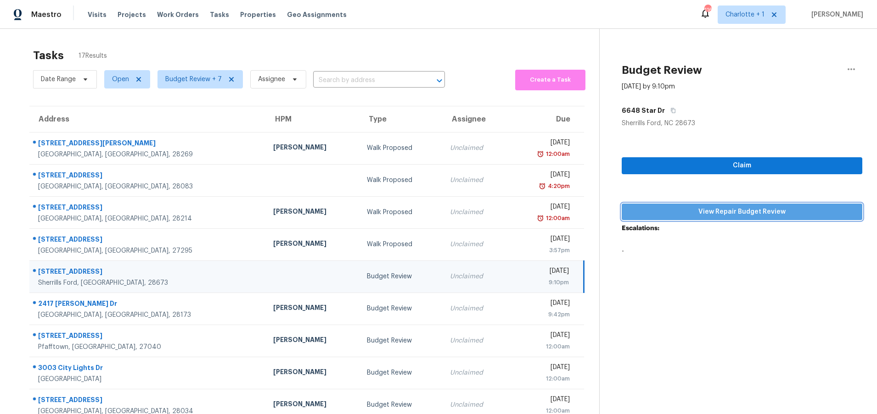
click at [679, 205] on button "View Repair Budget Review" at bounding box center [741, 212] width 240 height 17
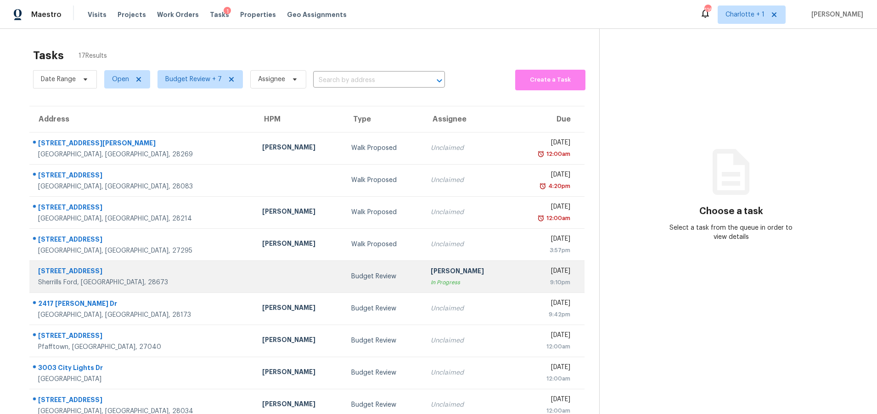
click at [519, 275] on div "[DATE]" at bounding box center [544, 272] width 50 height 11
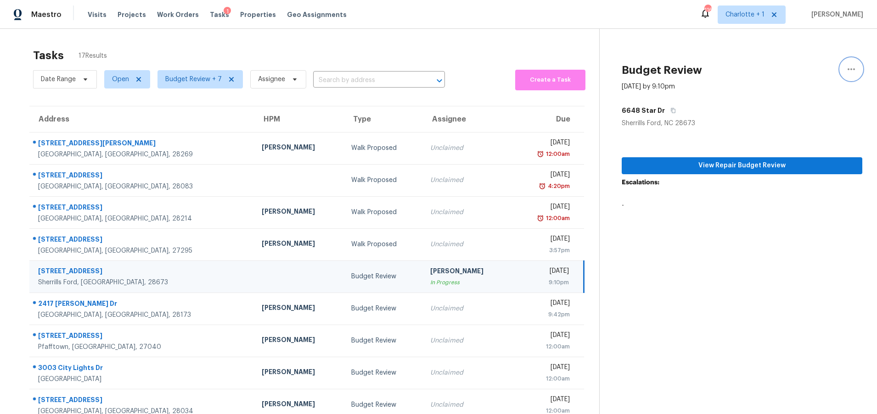
click at [851, 72] on button "button" at bounding box center [851, 69] width 22 height 22
click at [771, 56] on div "Cancel this task" at bounding box center [792, 57] width 72 height 9
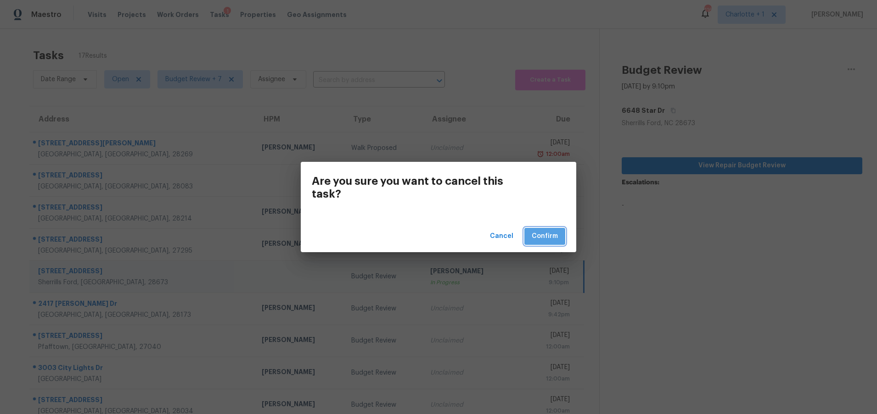
click at [557, 233] on span "Confirm" at bounding box center [544, 236] width 26 height 11
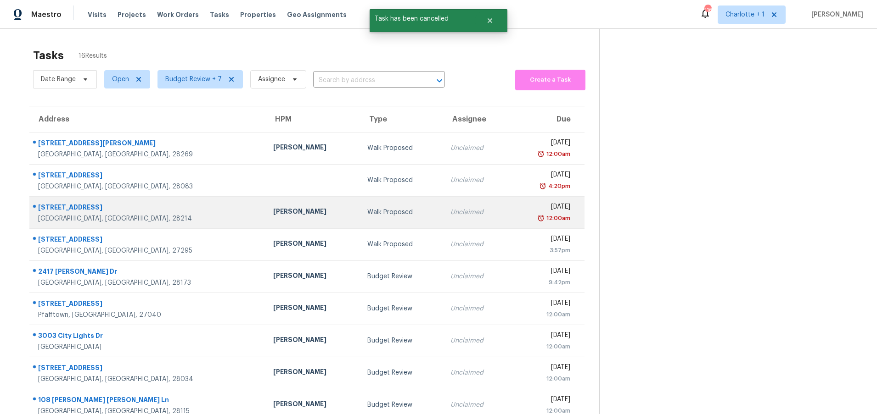
scroll to position [37, 0]
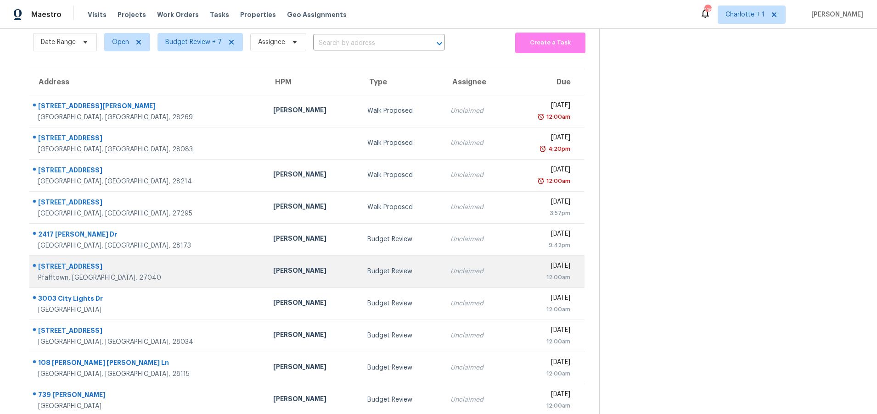
click at [273, 268] on div "[PERSON_NAME]" at bounding box center [312, 271] width 79 height 11
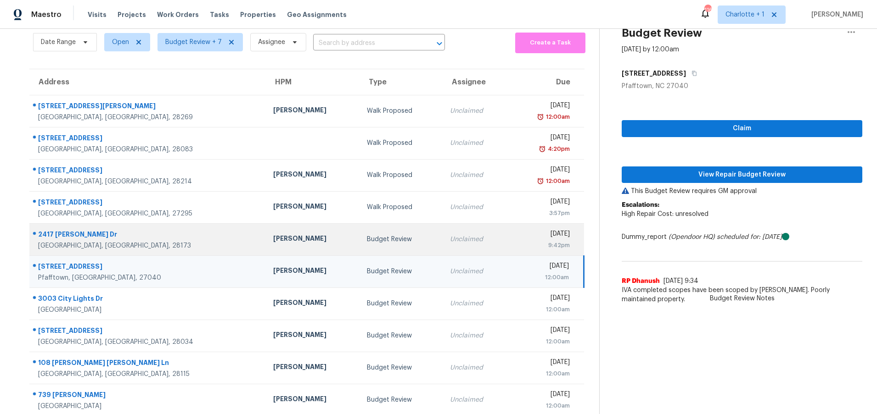
click at [133, 240] on div "2417 [PERSON_NAME] Dr" at bounding box center [148, 235] width 220 height 11
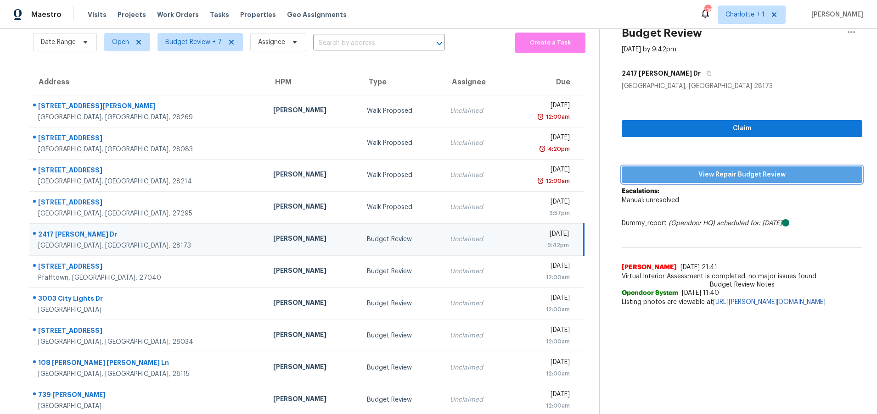
click at [734, 175] on span "View Repair Budget Review" at bounding box center [742, 174] width 226 height 11
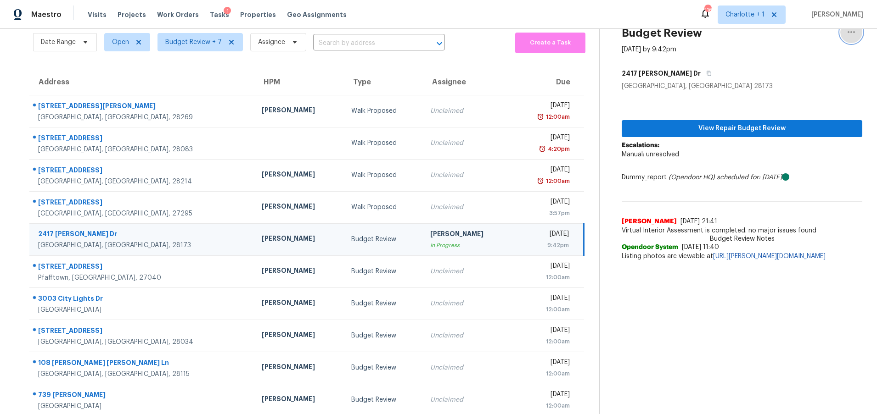
click at [840, 31] on button "button" at bounding box center [851, 32] width 22 height 22
click at [804, 51] on div "Unclaim this task" at bounding box center [792, 54] width 72 height 9
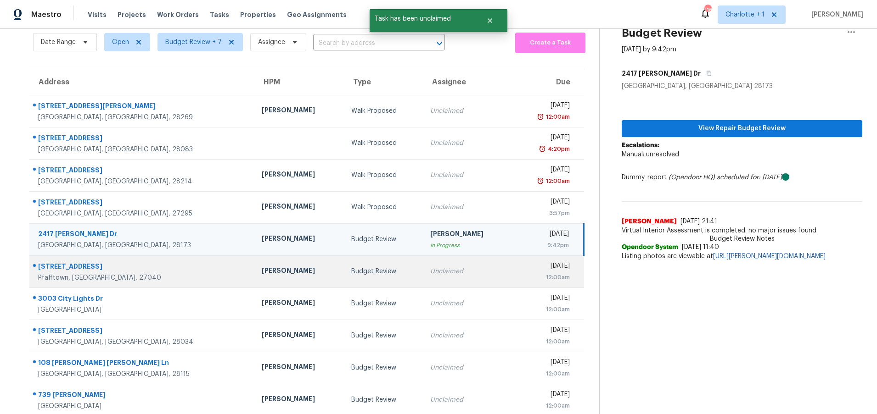
click at [262, 270] on div "[PERSON_NAME]" at bounding box center [299, 271] width 74 height 11
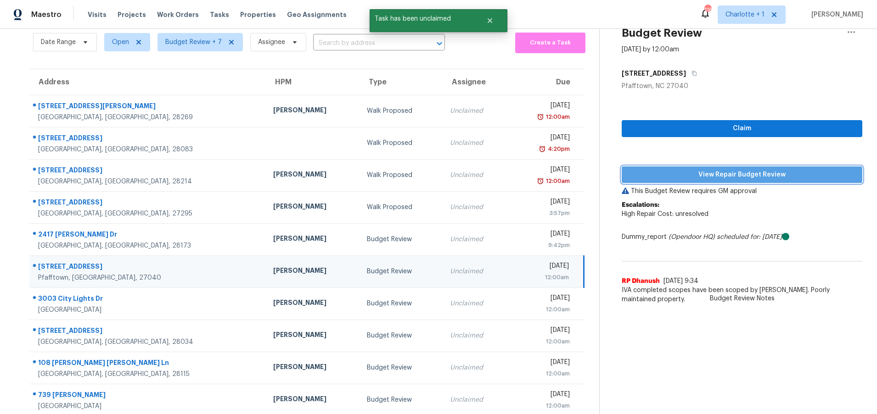
click at [755, 173] on span "View Repair Budget Review" at bounding box center [742, 174] width 226 height 11
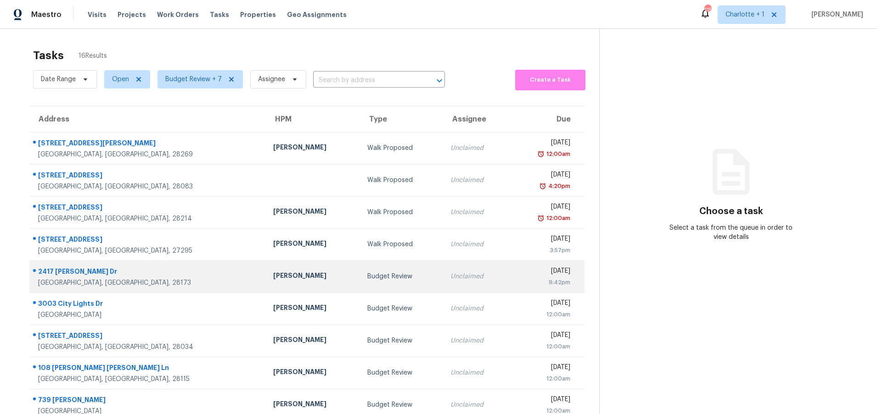
click at [266, 275] on td "[PERSON_NAME]" at bounding box center [313, 277] width 94 height 32
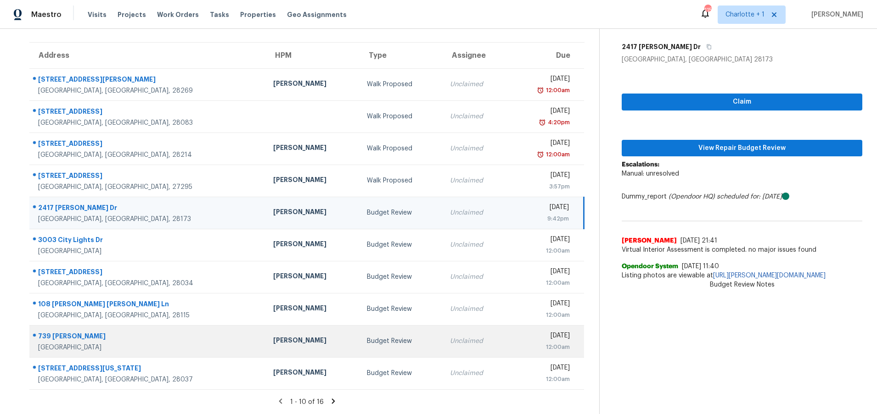
scroll to position [69, 0]
click at [136, 343] on div "[GEOGRAPHIC_DATA]" at bounding box center [148, 347] width 220 height 9
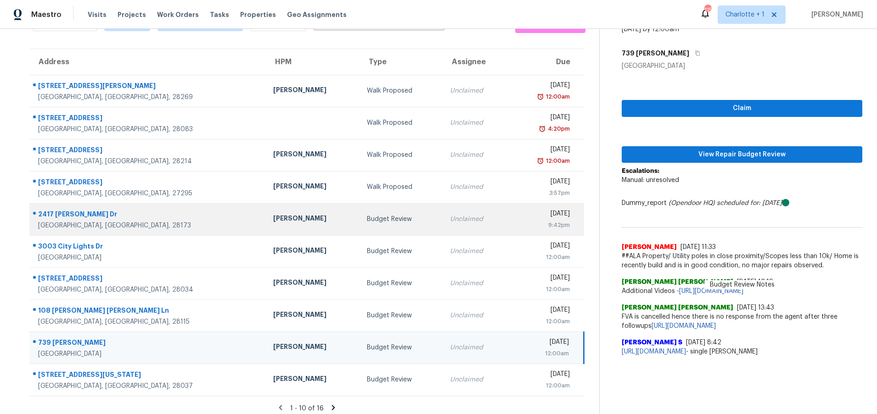
scroll to position [56, 0]
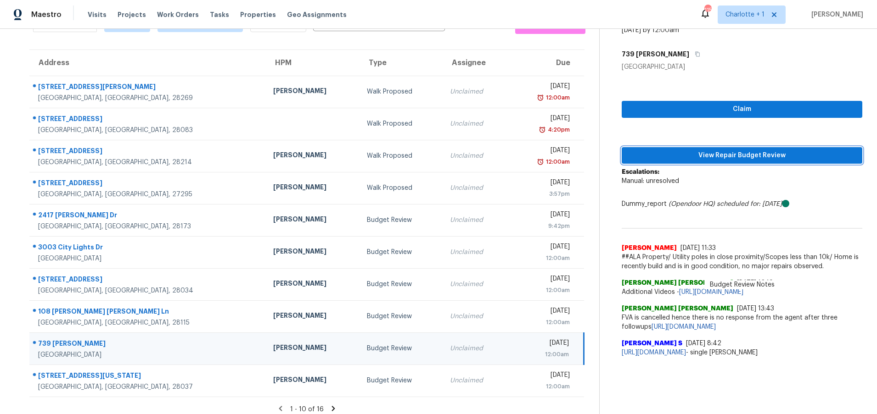
click at [703, 151] on span "View Repair Budget Review" at bounding box center [742, 155] width 226 height 11
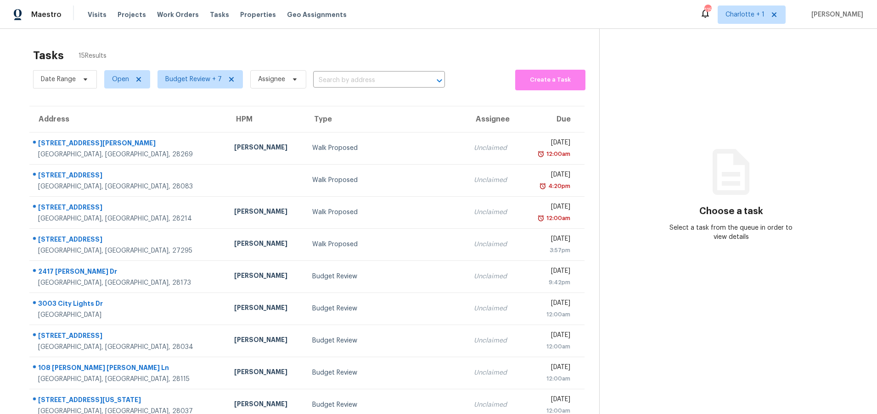
click at [287, 40] on div "Tasks 15 Results Date Range Open Budget Review + 7 Assignee ​ Create a Task Add…" at bounding box center [438, 253] width 877 height 449
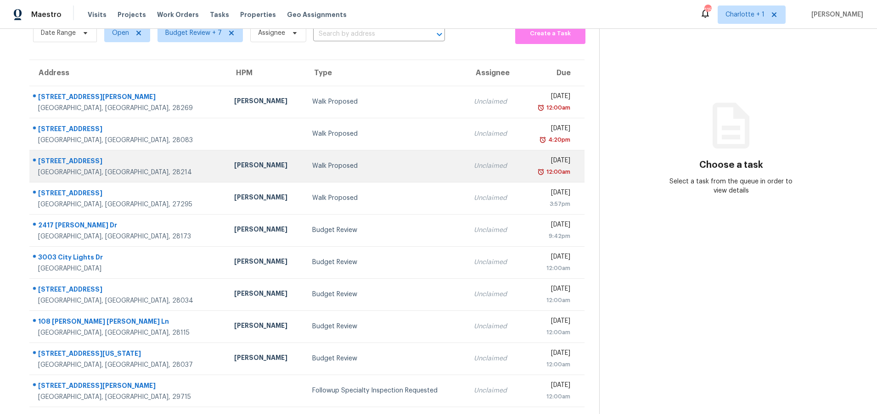
scroll to position [47, 0]
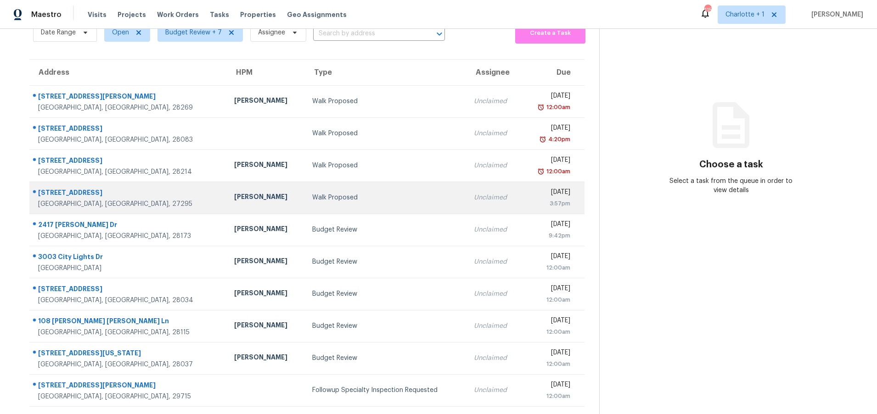
click at [234, 194] on div "[PERSON_NAME]" at bounding box center [266, 197] width 64 height 11
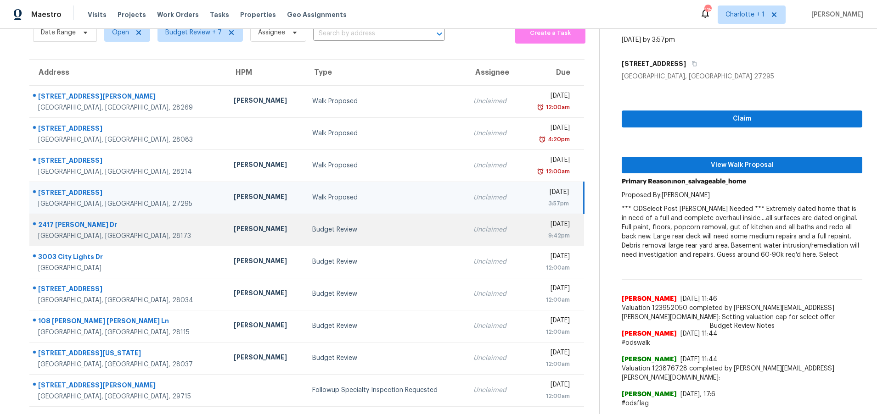
click at [466, 237] on td "Unclaimed" at bounding box center [493, 230] width 55 height 32
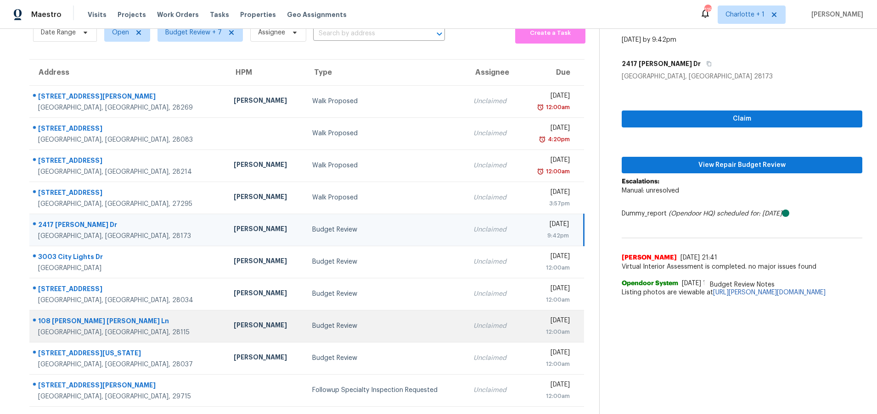
scroll to position [70, 0]
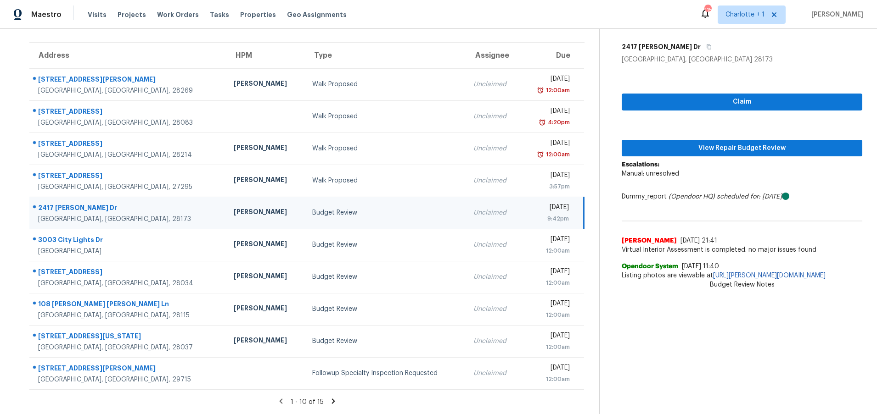
click at [332, 397] on icon at bounding box center [333, 401] width 8 height 8
